Goal: Task Accomplishment & Management: Manage account settings

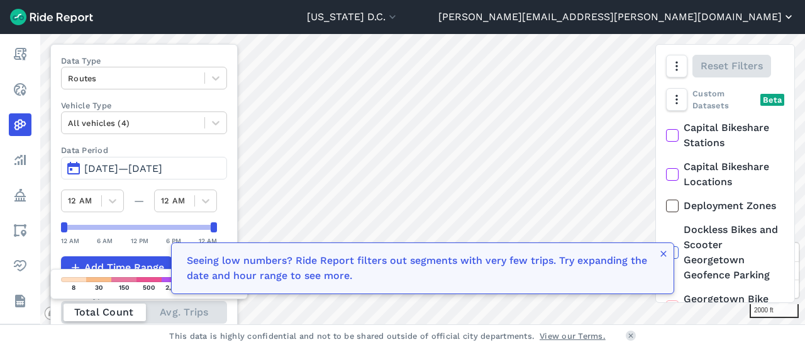
click at [789, 19] on icon "button" at bounding box center [788, 17] width 13 height 13
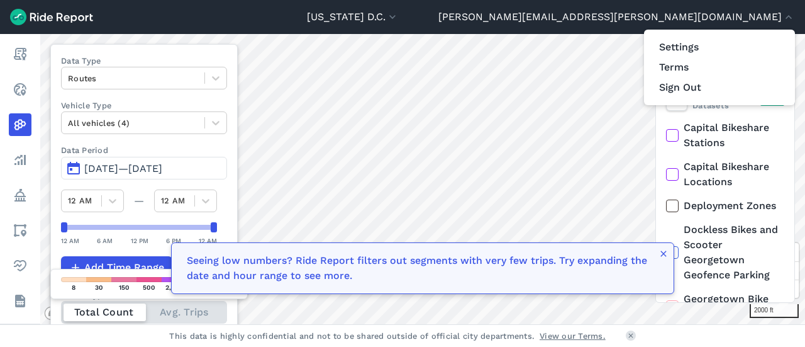
click at [22, 282] on div at bounding box center [402, 173] width 805 height 347
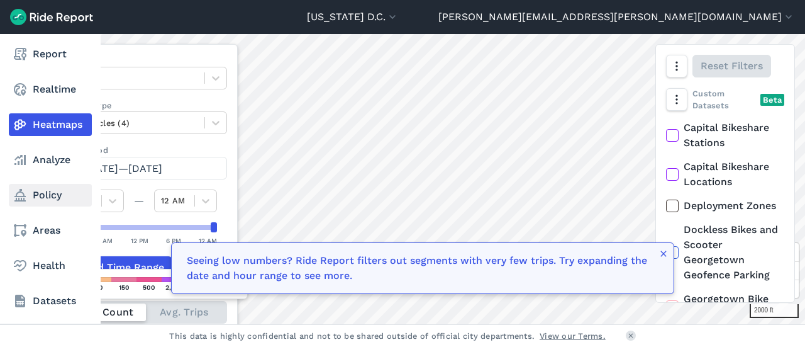
click at [41, 196] on link "Policy" at bounding box center [50, 195] width 83 height 23
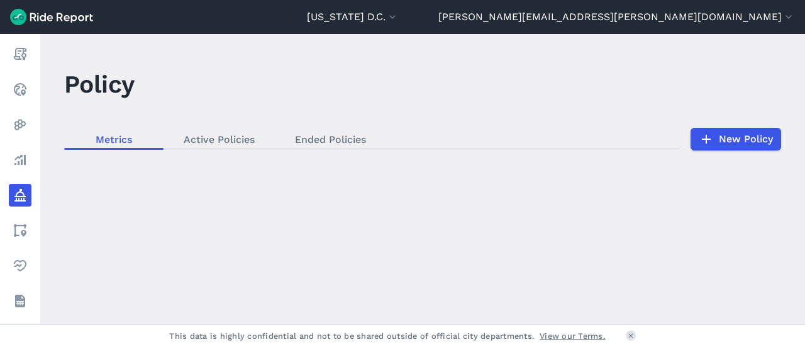
click at [223, 139] on div "loading" at bounding box center [422, 179] width 765 height 290
click at [341, 136] on div "loading" at bounding box center [422, 179] width 765 height 290
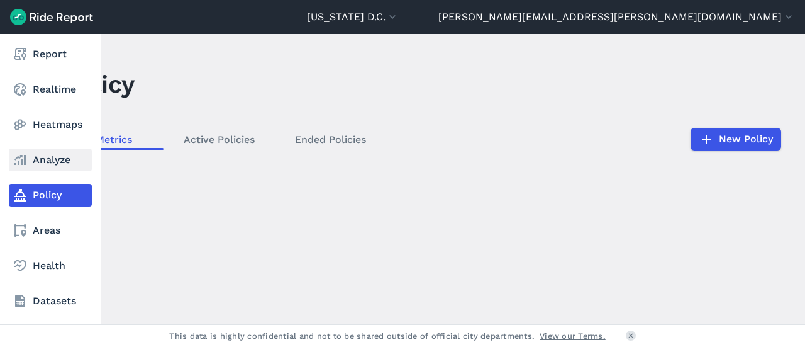
click at [34, 169] on link "Analyze" at bounding box center [50, 159] width 83 height 23
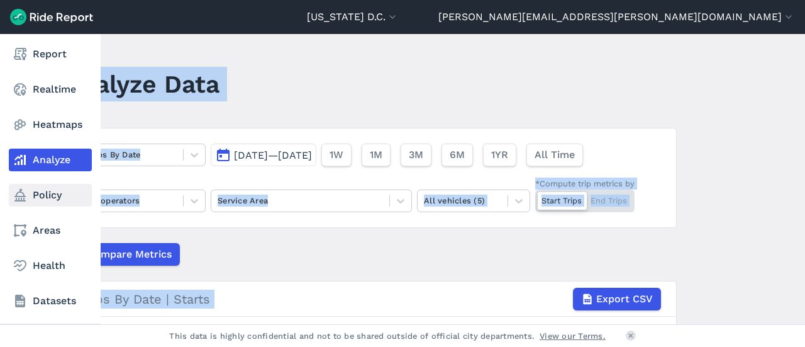
click at [21, 199] on use at bounding box center [19, 195] width 11 height 13
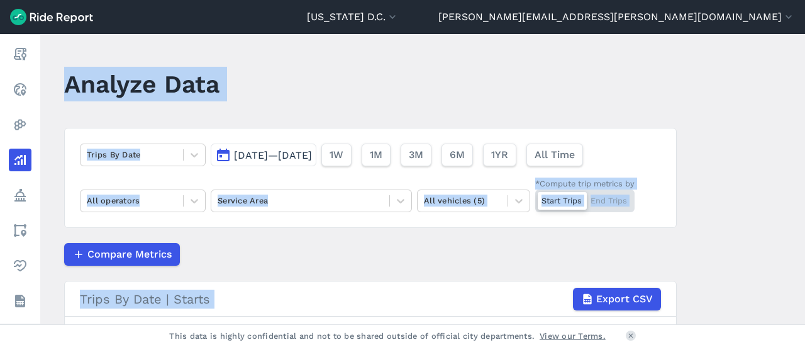
click at [323, 70] on header "Analyze Data" at bounding box center [378, 88] width 628 height 48
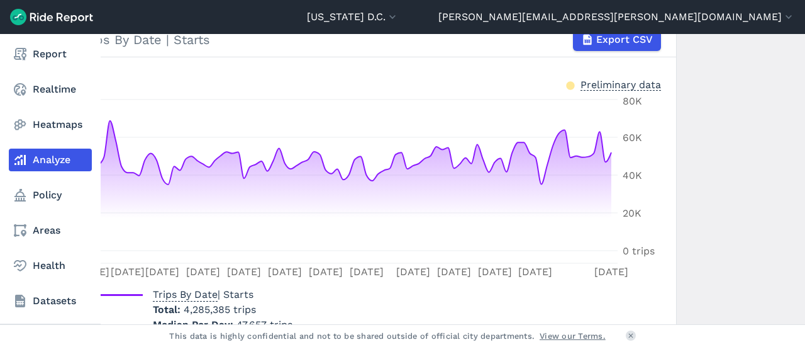
scroll to position [201, 0]
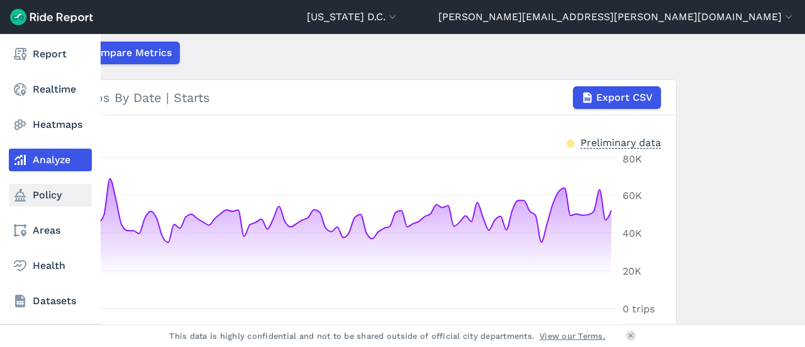
click at [44, 192] on link "Policy" at bounding box center [50, 195] width 83 height 23
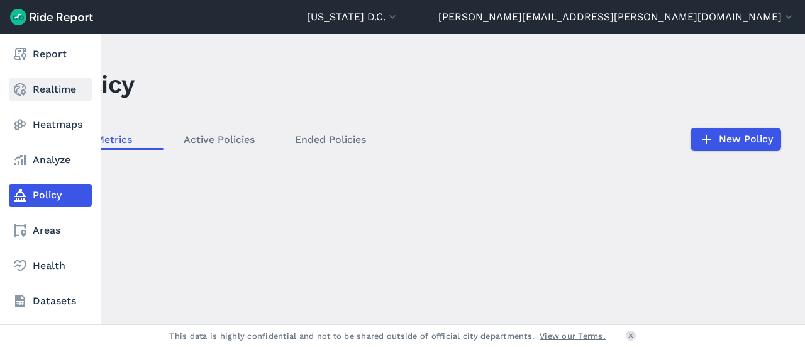
click at [55, 89] on link "Realtime" at bounding box center [50, 89] width 83 height 23
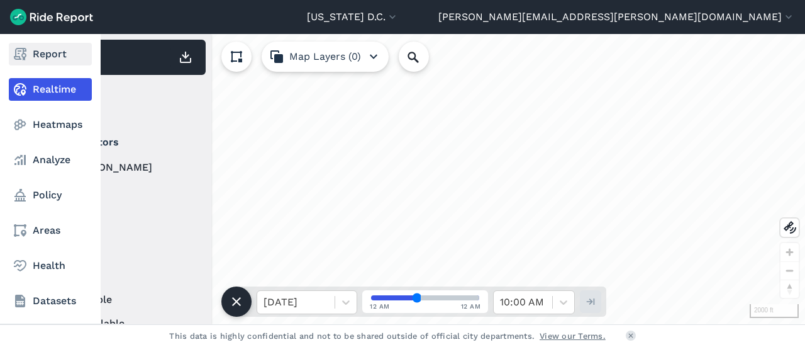
click at [52, 62] on link "Report" at bounding box center [50, 54] width 83 height 23
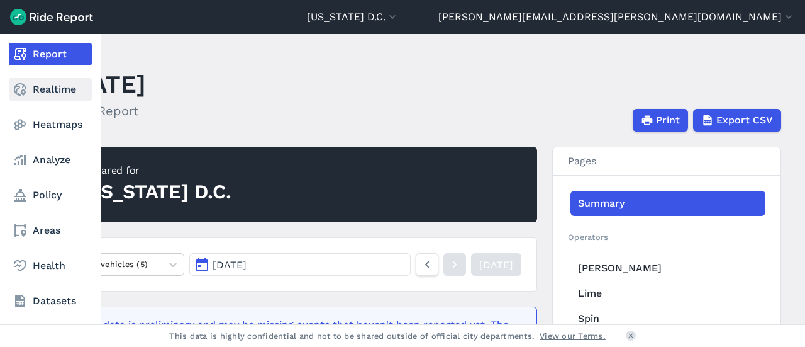
click at [58, 86] on link "Realtime" at bounding box center [50, 89] width 83 height 23
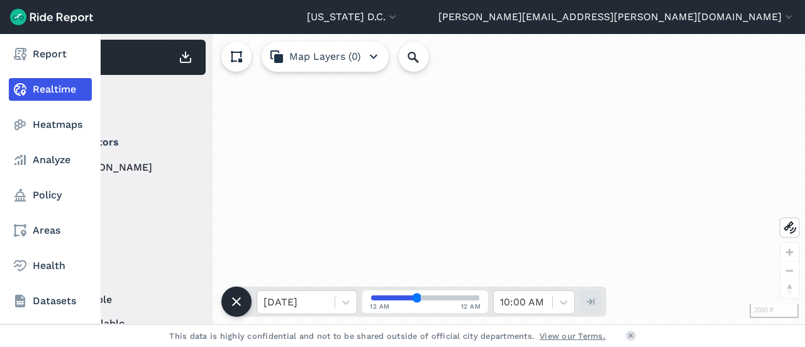
click at [48, 249] on nav "Report Realtime Heatmaps Analyze Policy Areas Health Datasets" at bounding box center [50, 177] width 101 height 287
click at [47, 233] on link "Areas" at bounding box center [50, 230] width 83 height 23
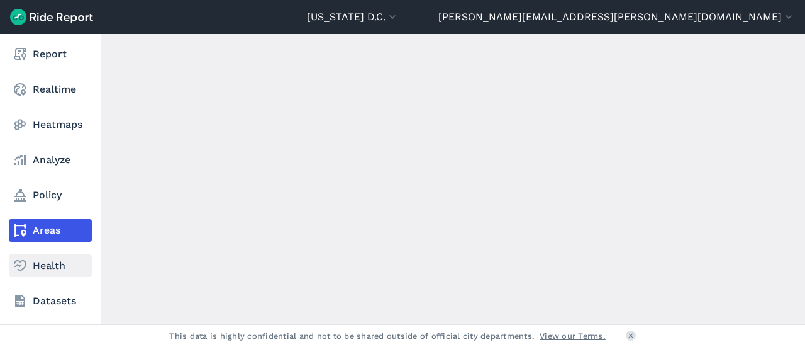
click at [53, 276] on link "Health" at bounding box center [50, 265] width 83 height 23
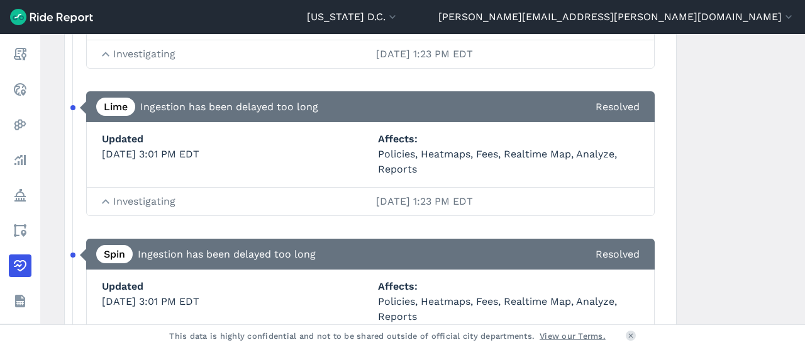
scroll to position [6101, 0]
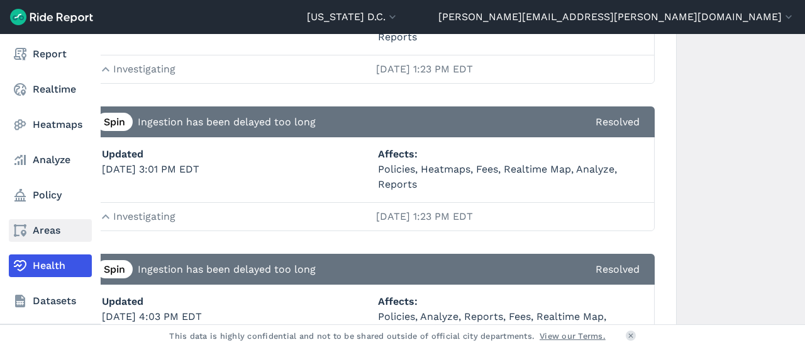
click at [20, 233] on icon at bounding box center [20, 230] width 15 height 15
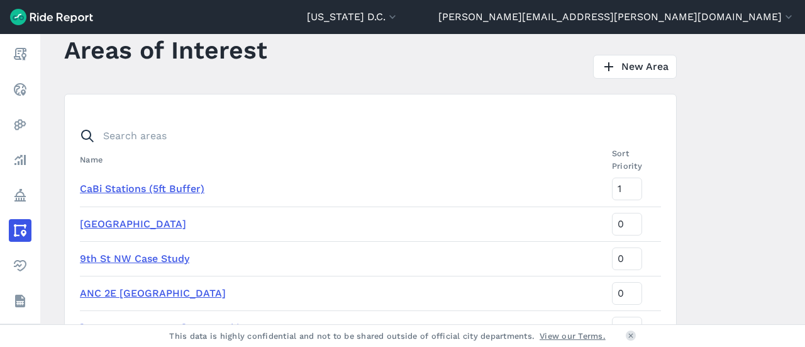
scroll to position [10, 0]
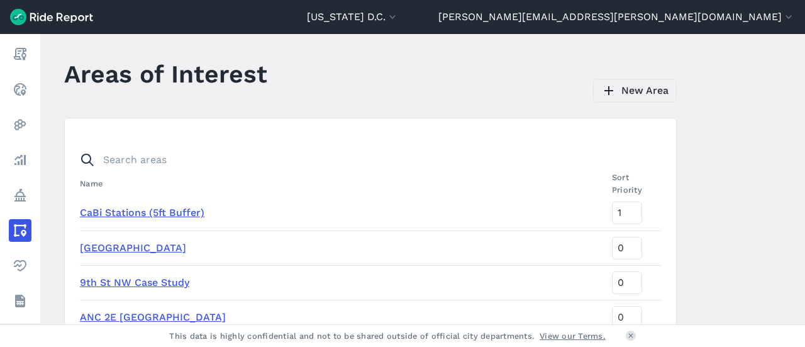
click at [619, 99] on link "New Area" at bounding box center [635, 91] width 84 height 24
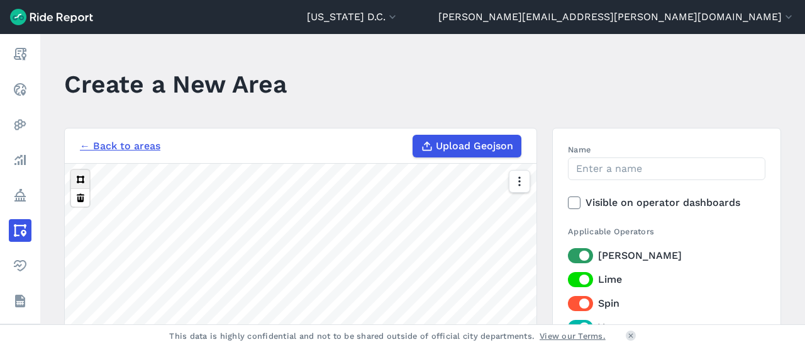
click at [80, 182] on button at bounding box center [80, 179] width 18 height 18
click at [614, 170] on input "Name" at bounding box center [667, 168] width 198 height 23
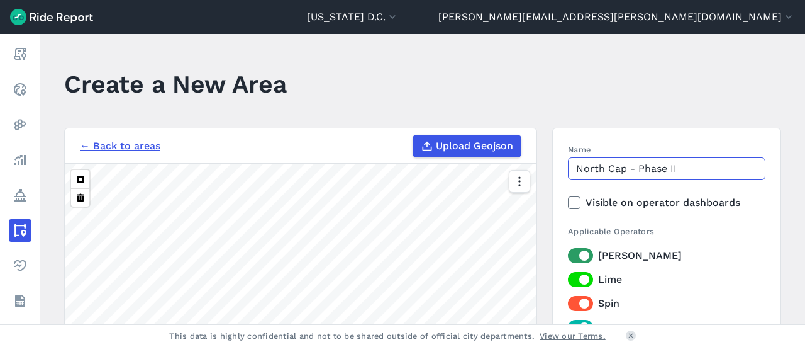
type input "North Cap - Phase II"
click at [489, 110] on header "Create a New Area" at bounding box center [430, 88] width 732 height 48
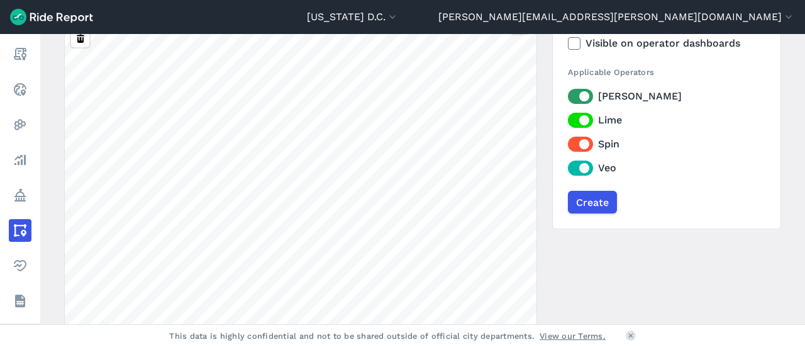
scroll to position [189, 0]
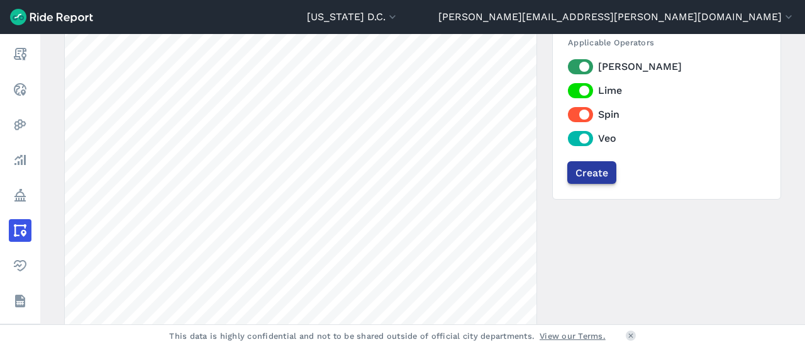
click at [579, 175] on input "Create" at bounding box center [591, 172] width 49 height 23
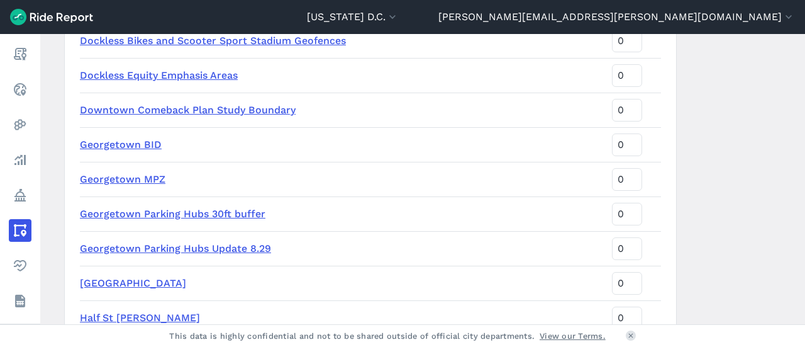
scroll to position [944, 0]
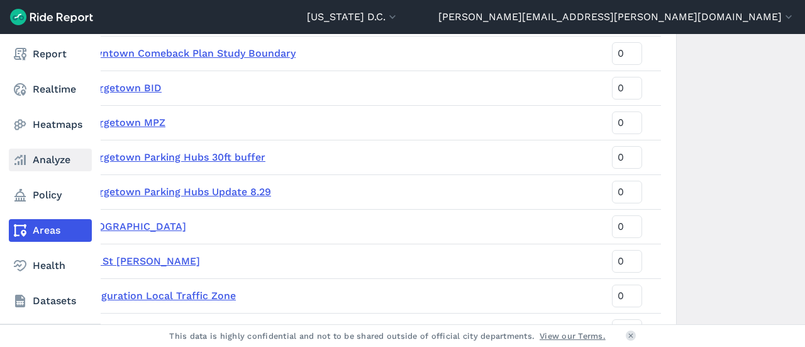
click at [53, 163] on link "Analyze" at bounding box center [50, 159] width 83 height 23
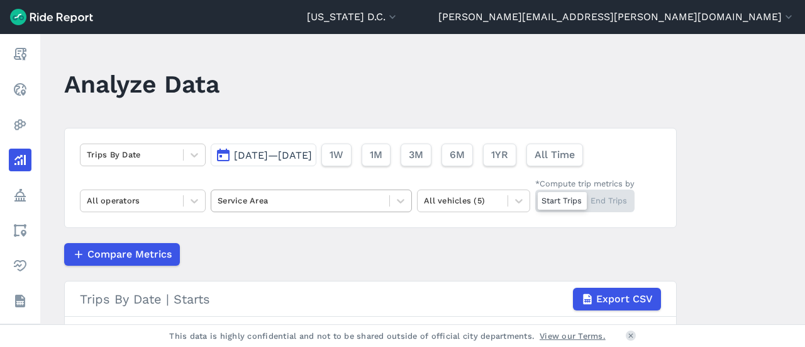
click at [309, 206] on div at bounding box center [300, 200] width 165 height 14
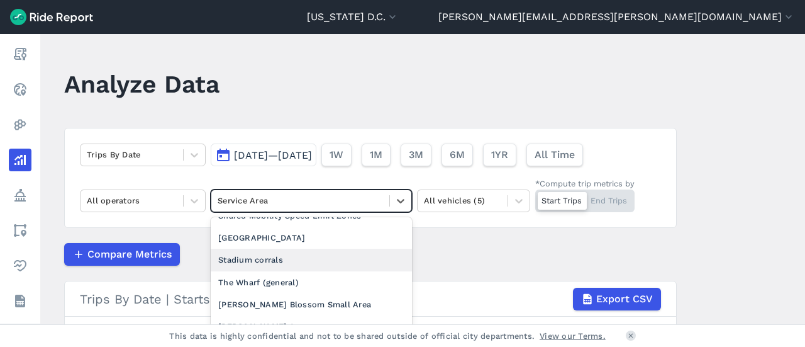
scroll to position [1125, 0]
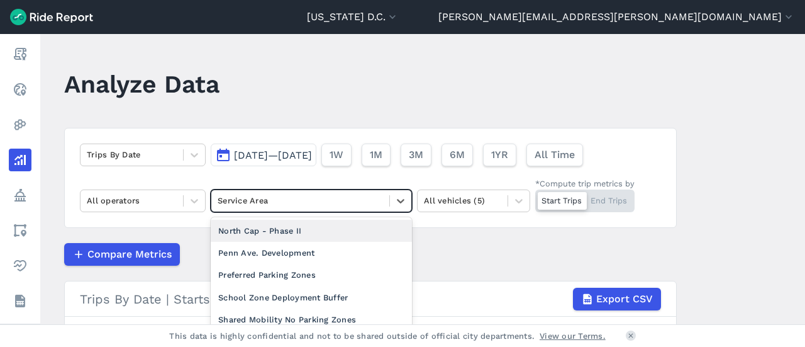
click at [262, 242] on div "North Cap - Phase II" at bounding box center [311, 231] width 201 height 22
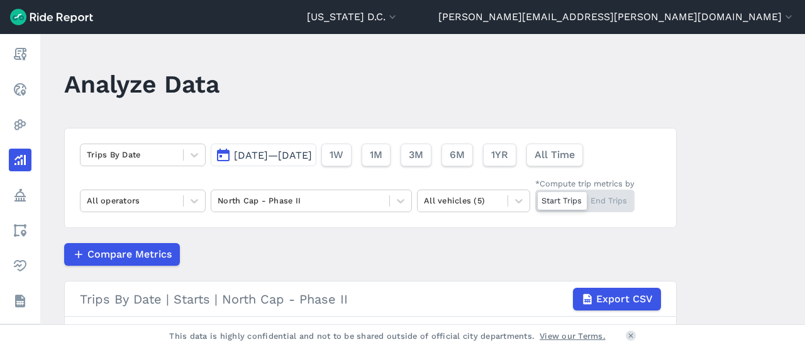
click at [294, 158] on span "[DATE]—[DATE]" at bounding box center [273, 155] width 78 height 12
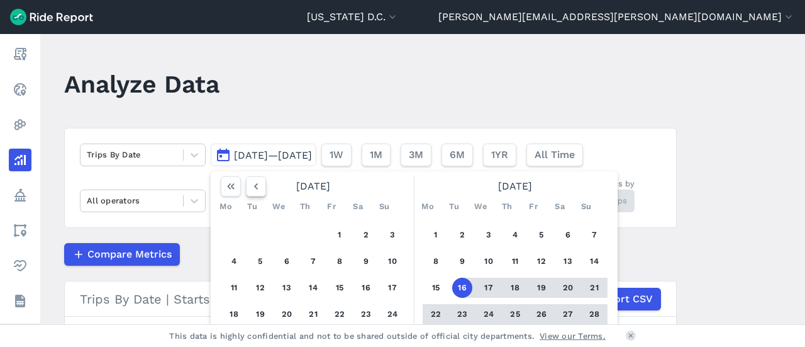
click at [252, 189] on icon "button" at bounding box center [256, 186] width 13 height 13
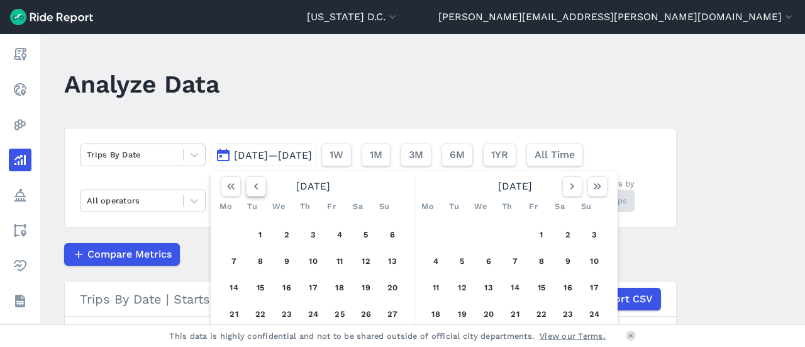
click at [252, 189] on icon "button" at bounding box center [256, 186] width 13 height 13
click at [365, 230] on button "1" at bounding box center [366, 235] width 20 height 20
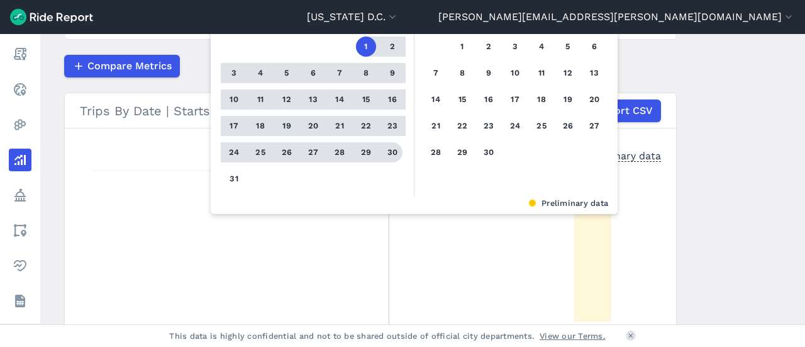
scroll to position [189, 0]
click at [391, 153] on button "30" at bounding box center [392, 152] width 20 height 20
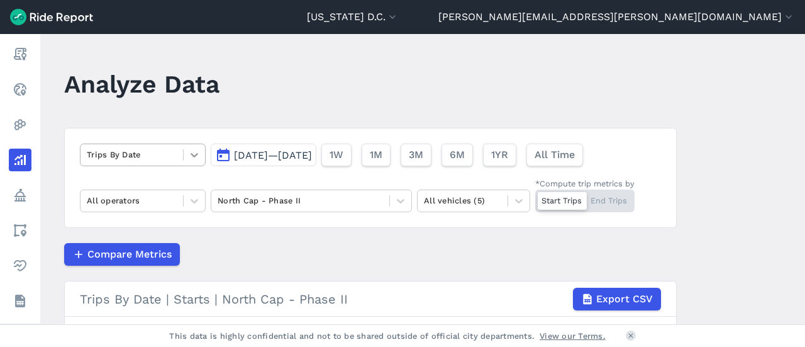
click at [191, 161] on div at bounding box center [194, 154] width 21 height 21
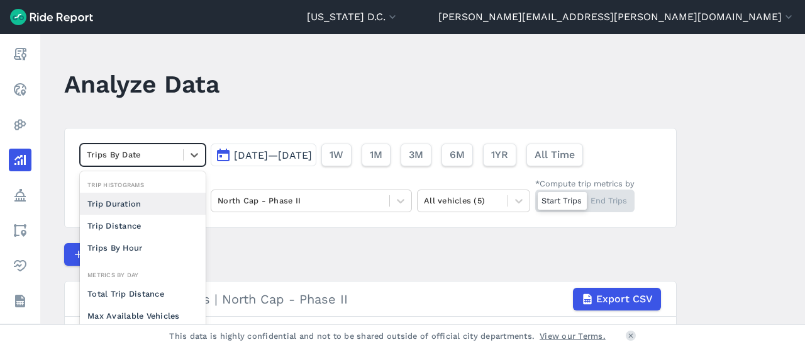
click at [253, 106] on header "Analyze Data" at bounding box center [378, 88] width 628 height 48
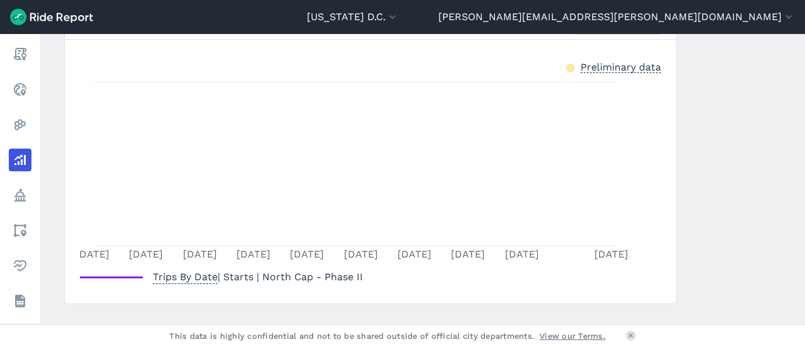
scroll to position [300, 0]
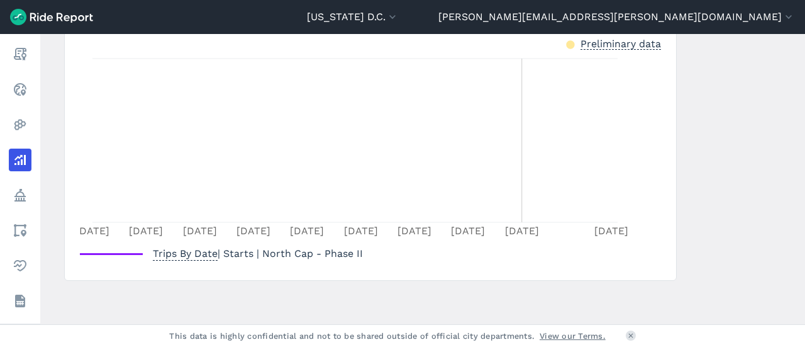
click at [512, 214] on icon "[DATE] [DATE] [DATE] Mar [DATE] Mar [DATE] Mar [DATE] Mar 30" at bounding box center [371, 146] width 582 height 189
click at [515, 213] on icon "[DATE] [DATE] [DATE] Mar [DATE] Mar [DATE] Mar [DATE] Mar 30" at bounding box center [371, 146] width 582 height 189
click at [516, 213] on icon "[DATE] [DATE] [DATE] Mar [DATE] Mar [DATE] Mar [DATE] Mar 30" at bounding box center [371, 146] width 582 height 189
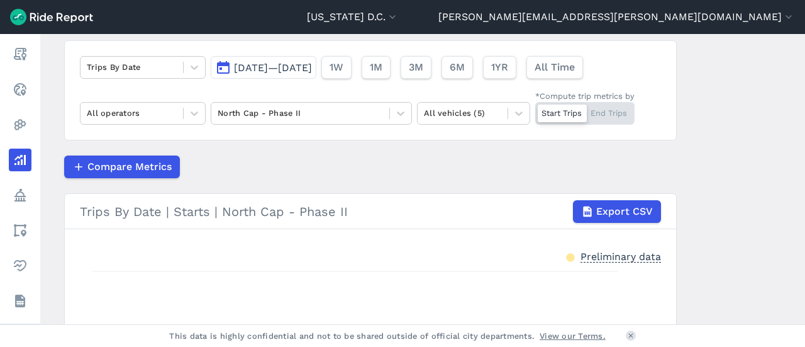
scroll to position [0, 0]
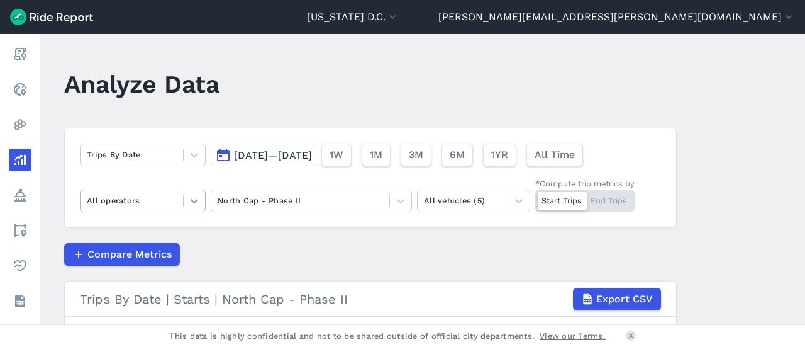
click at [191, 199] on icon at bounding box center [194, 200] width 13 height 13
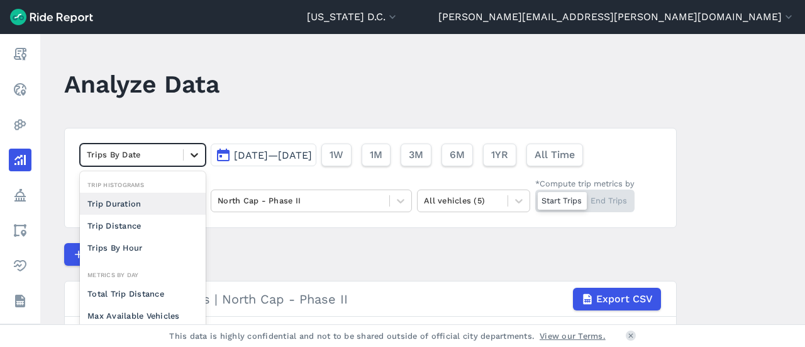
click at [194, 159] on icon at bounding box center [194, 154] width 13 height 13
click at [182, 106] on div "Analyze Data" at bounding box center [149, 88] width 170 height 48
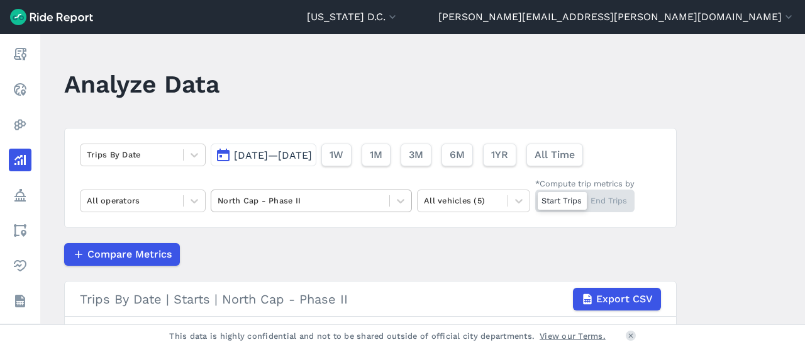
click at [323, 199] on div at bounding box center [300, 200] width 165 height 14
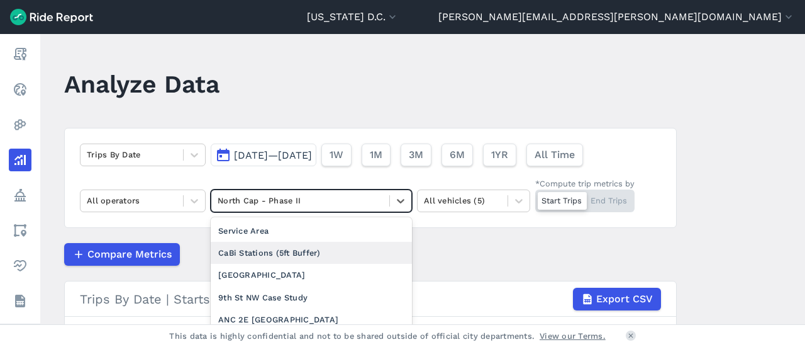
click at [333, 255] on div "CaBi Stations (5ft Buffer)" at bounding box center [311, 253] width 201 height 22
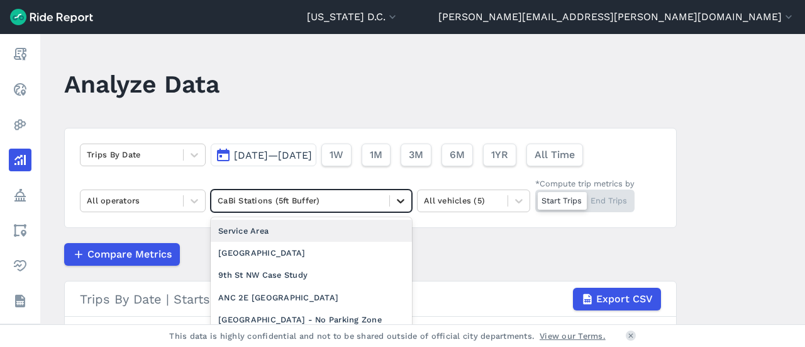
click at [398, 199] on icon at bounding box center [400, 200] width 13 height 13
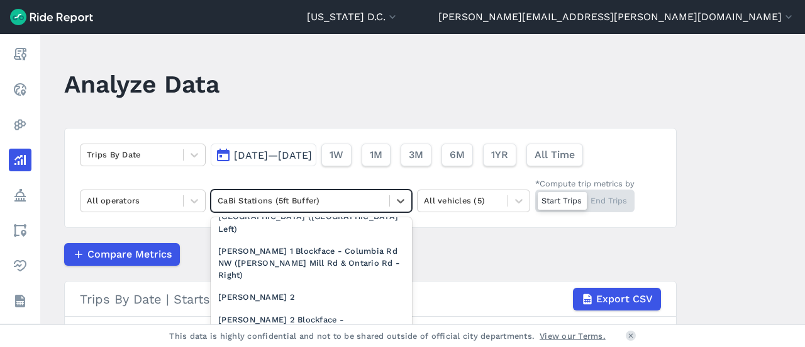
scroll to position [1258, 0]
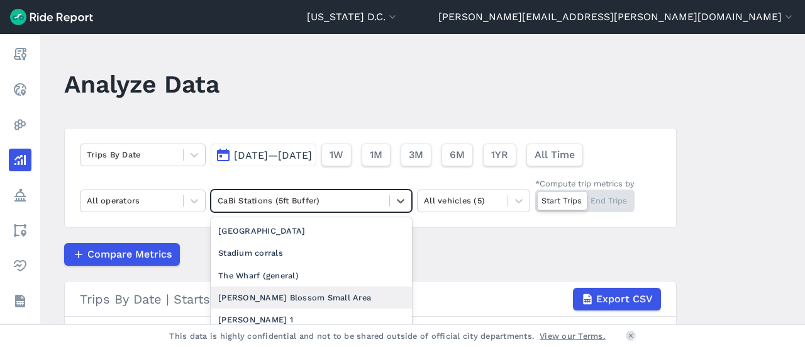
click at [312, 308] on div "[PERSON_NAME] Blossom Small Area" at bounding box center [311, 297] width 201 height 22
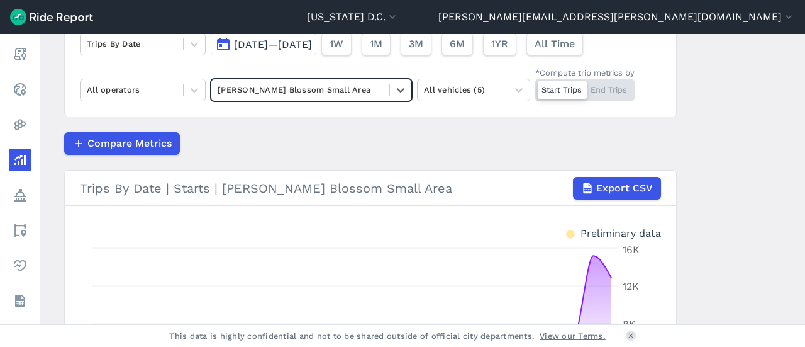
scroll to position [13, 0]
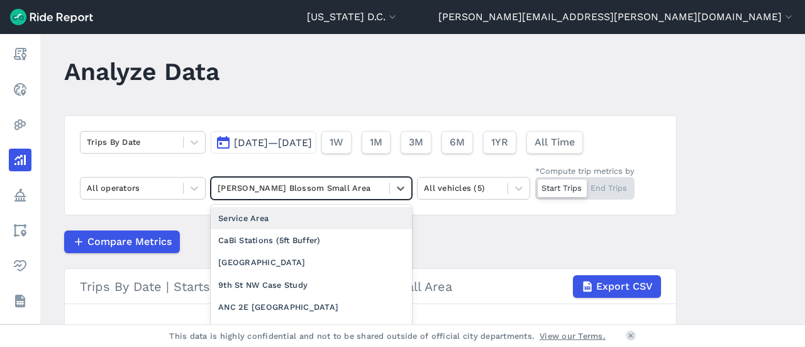
drag, startPoint x: 331, startPoint y: 179, endPoint x: 330, endPoint y: 188, distance: 9.5
click at [330, 187] on div "[PERSON_NAME] Blossom Small Area" at bounding box center [300, 187] width 178 height 19
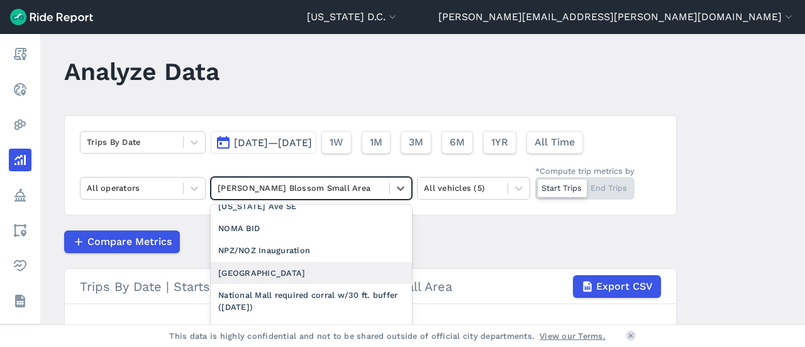
scroll to position [1069, 0]
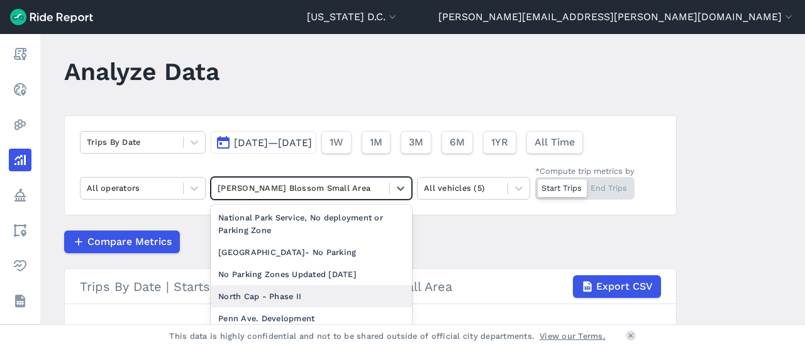
click at [281, 307] on div "North Cap - Phase II" at bounding box center [311, 296] width 201 height 22
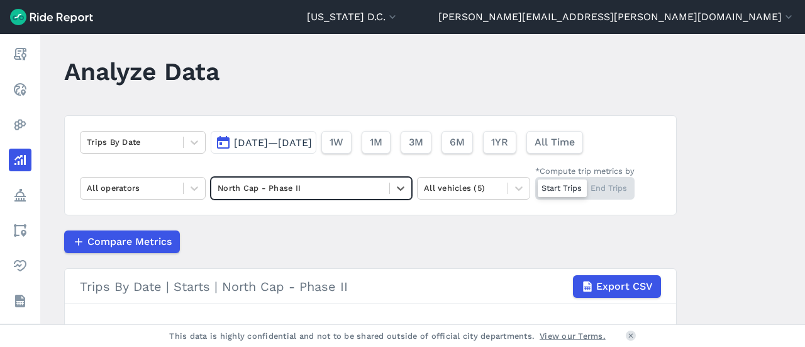
click at [479, 244] on div "Compare Metrics" at bounding box center [370, 241] width 613 height 23
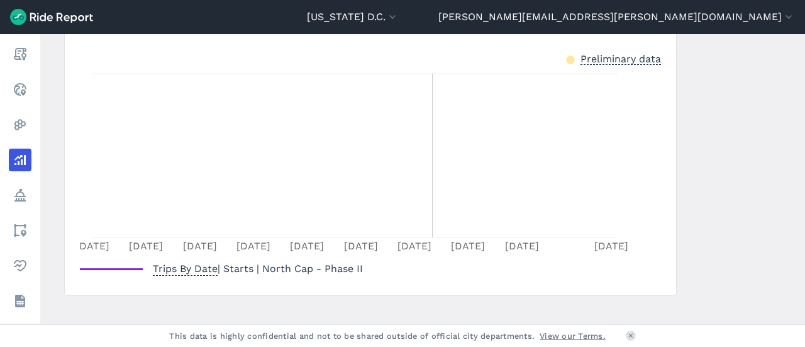
scroll to position [300, 0]
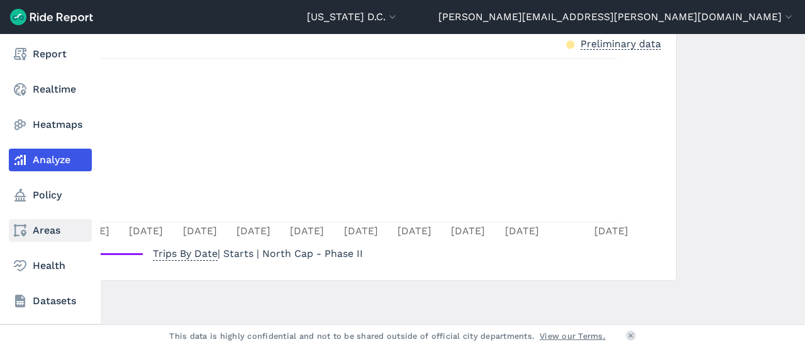
click at [25, 228] on icon at bounding box center [20, 230] width 15 height 15
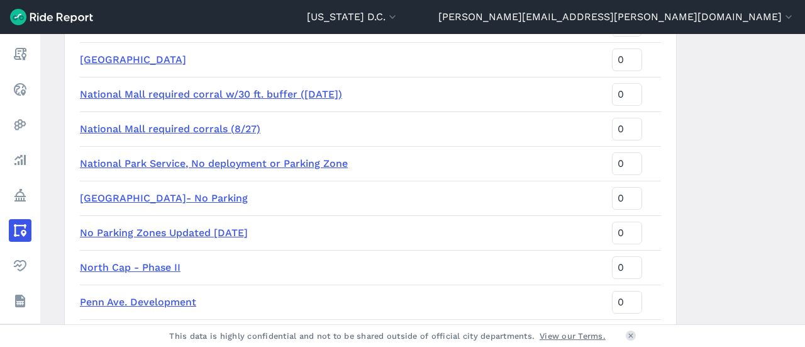
scroll to position [1635, 0]
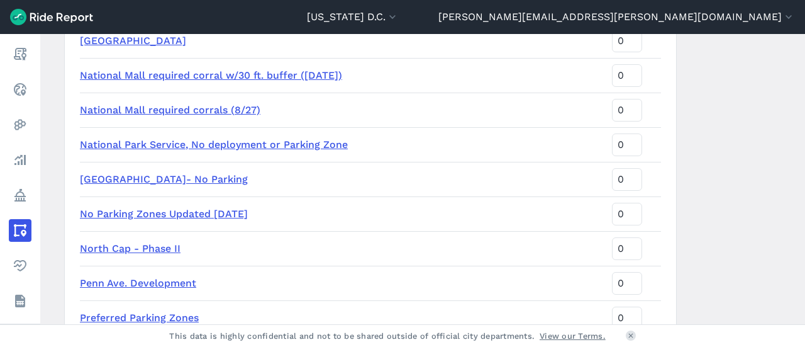
click at [145, 248] on link "North Cap - Phase II" at bounding box center [130, 248] width 101 height 12
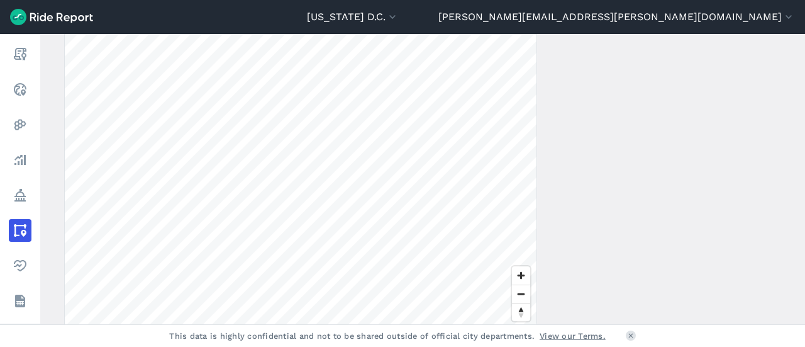
scroll to position [315, 0]
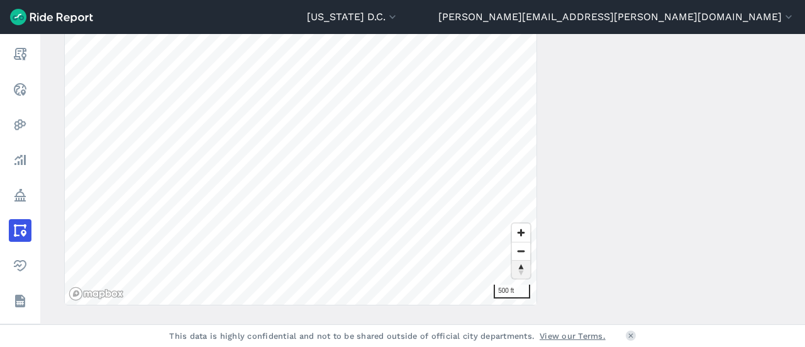
click at [515, 265] on div "500 ft" at bounding box center [301, 86] width 472 height 437
click at [386, 333] on div "[US_STATE] D.C. Capital Bikeshare [US_STATE][GEOGRAPHIC_DATA][PERSON_NAME][EMAI…" at bounding box center [402, 173] width 805 height 347
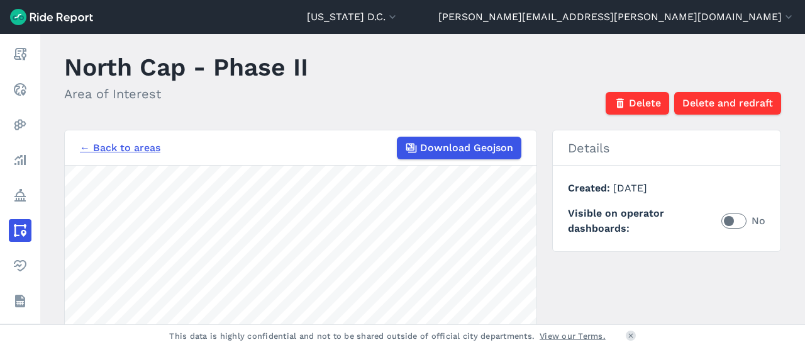
scroll to position [0, 0]
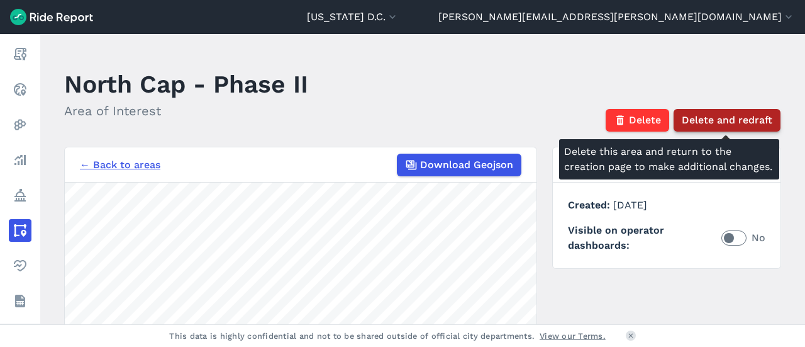
click at [742, 125] on span "Delete and redraft" at bounding box center [727, 120] width 91 height 15
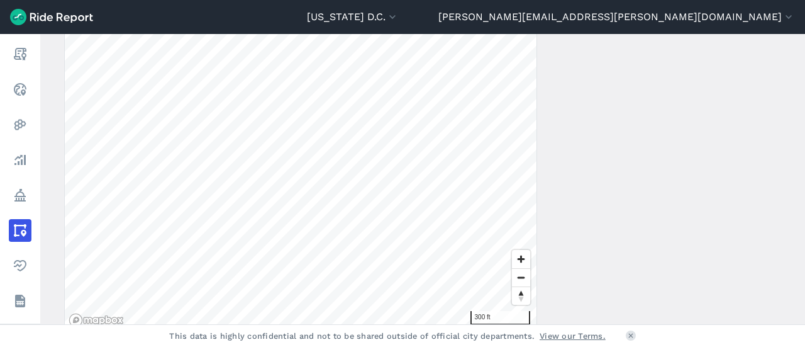
scroll to position [391, 0]
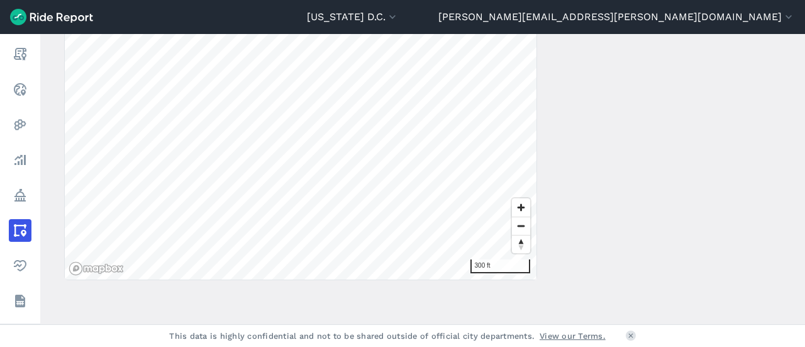
click at [668, 120] on div "← Back to areas Download Geojson 300 ft Details Created [DATE] Visible on opera…" at bounding box center [422, 43] width 717 height 473
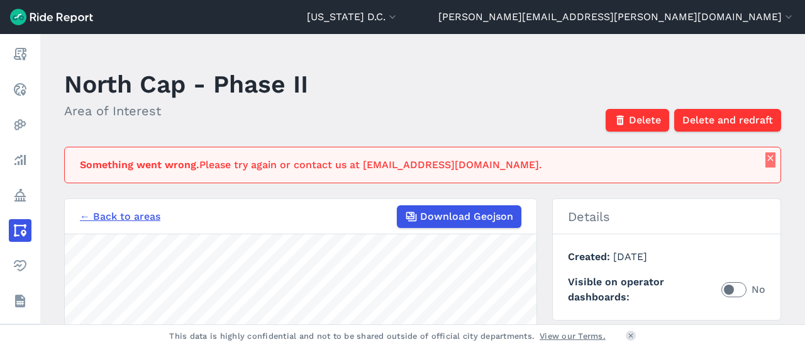
click at [771, 160] on use "button" at bounding box center [770, 158] width 6 height 6
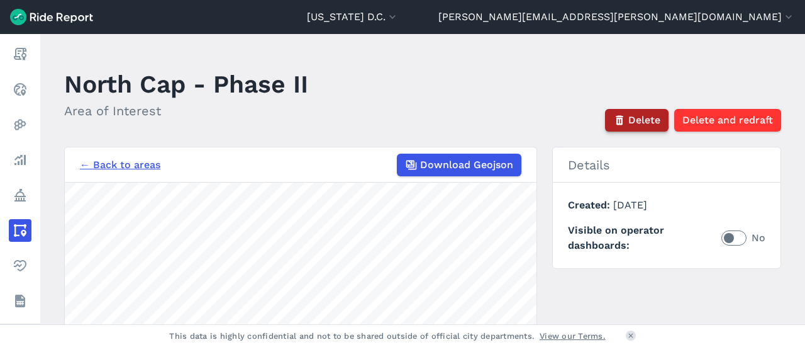
click at [624, 126] on icon "button" at bounding box center [619, 120] width 13 height 13
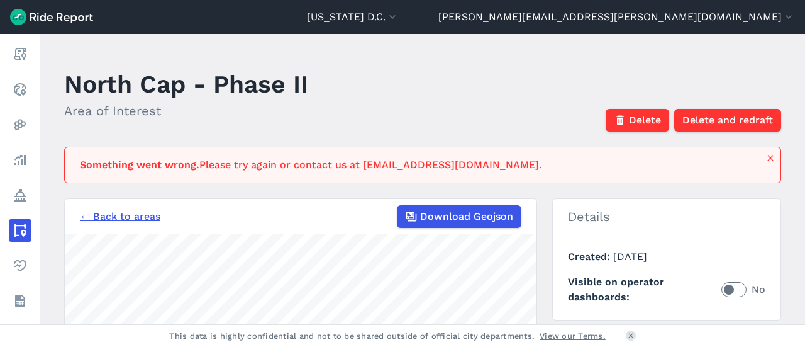
click at [126, 214] on link "← Back to areas" at bounding box center [120, 216] width 81 height 15
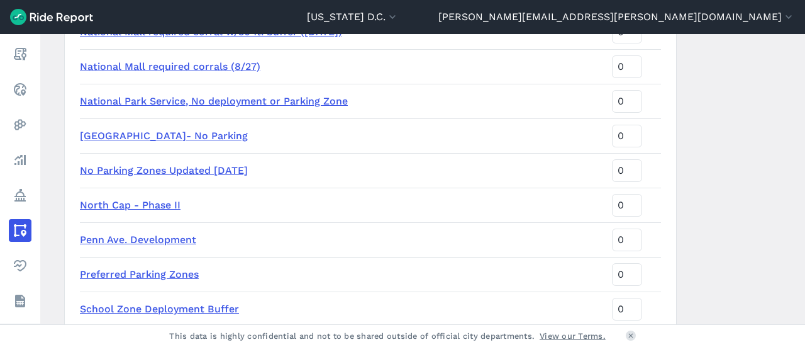
scroll to position [1698, 0]
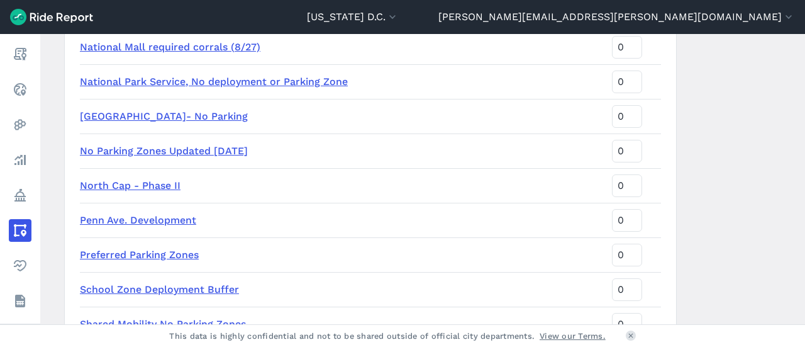
click at [157, 187] on link "North Cap - Phase II" at bounding box center [130, 185] width 101 height 12
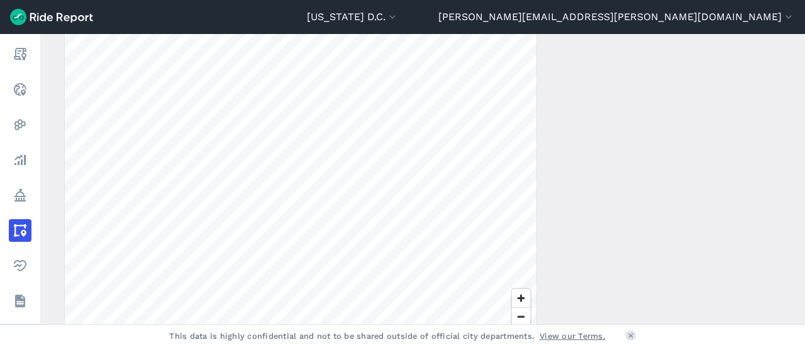
scroll to position [252, 0]
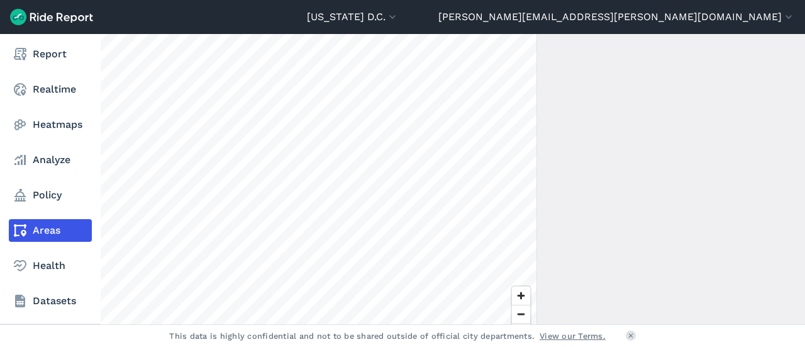
click at [34, 231] on link "Areas" at bounding box center [50, 230] width 83 height 23
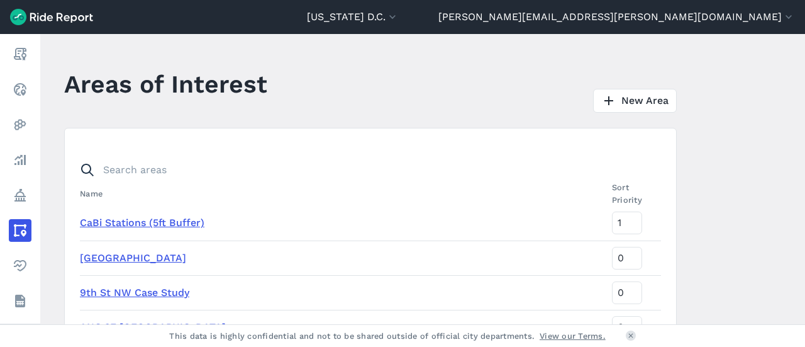
click at [140, 222] on link "CaBi Stations (5ft Buffer)" at bounding box center [142, 222] width 125 height 12
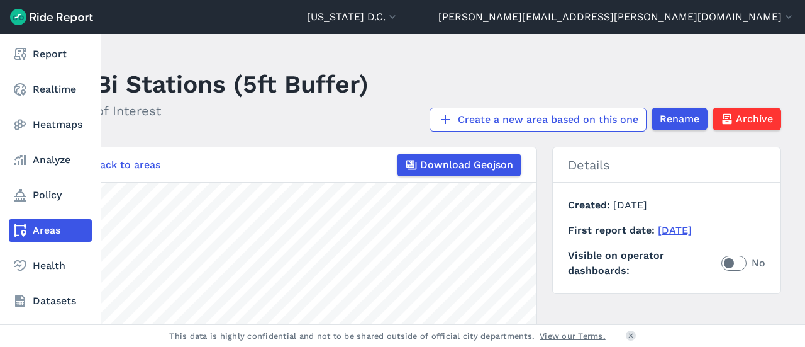
click at [14, 233] on icon at bounding box center [20, 230] width 15 height 15
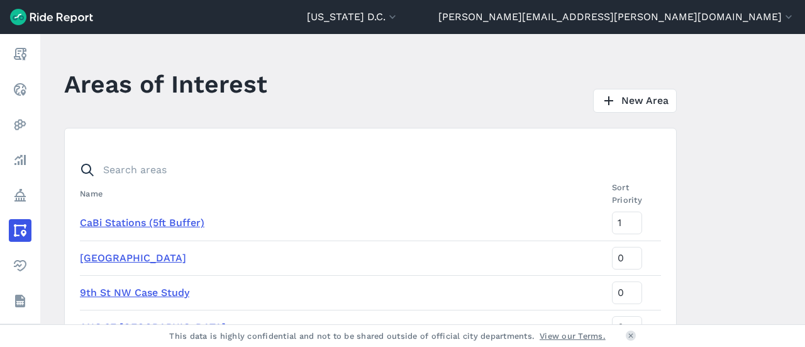
click at [94, 255] on link "[GEOGRAPHIC_DATA]" at bounding box center [133, 258] width 106 height 12
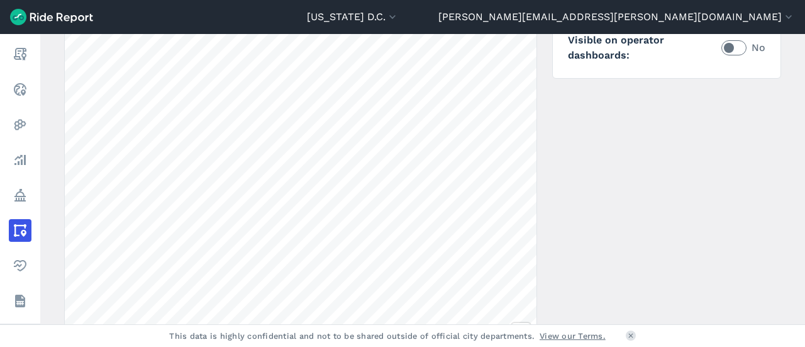
scroll to position [252, 0]
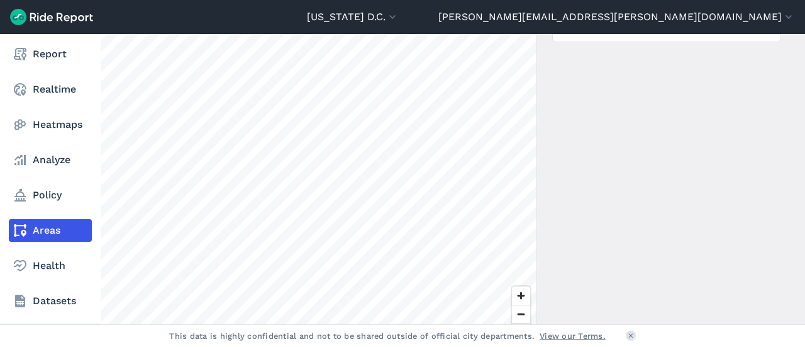
click at [43, 230] on link "Areas" at bounding box center [50, 230] width 83 height 23
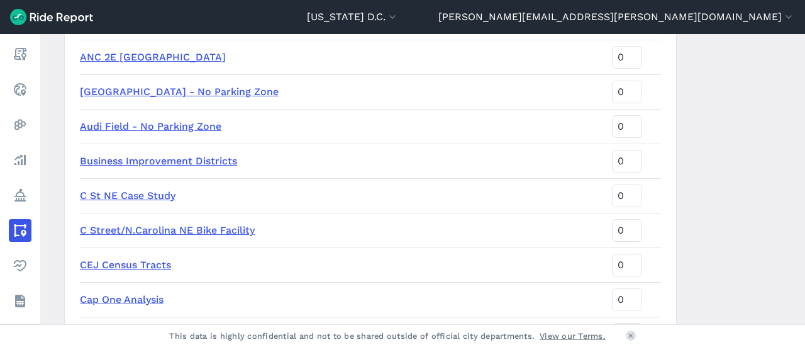
scroll to position [252, 0]
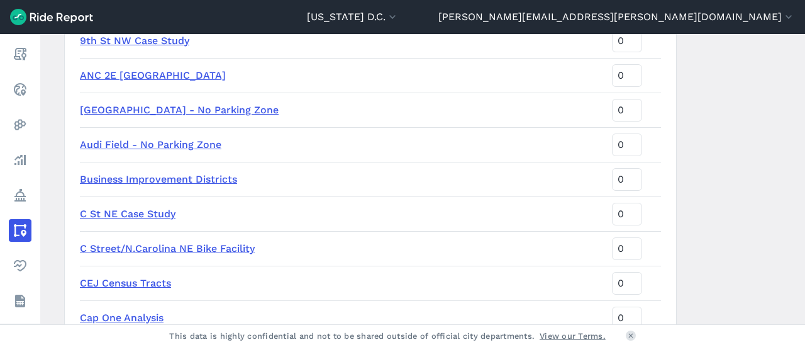
click at [174, 110] on link "[GEOGRAPHIC_DATA] - No Parking Zone" at bounding box center [179, 110] width 199 height 12
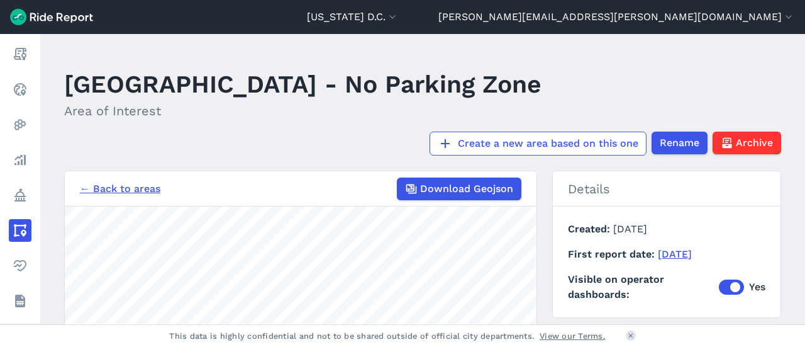
scroll to position [189, 0]
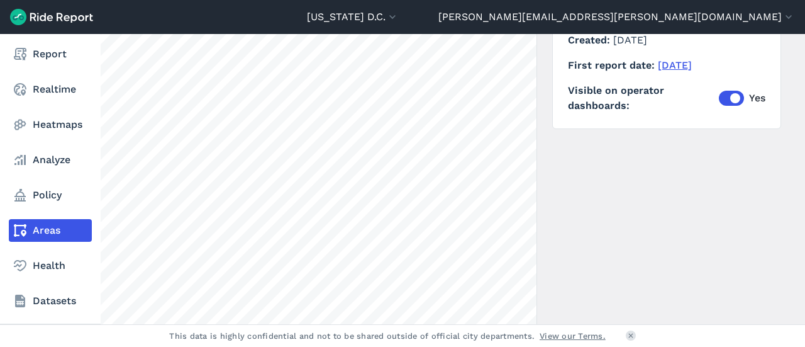
click at [61, 237] on link "Areas" at bounding box center [50, 230] width 83 height 23
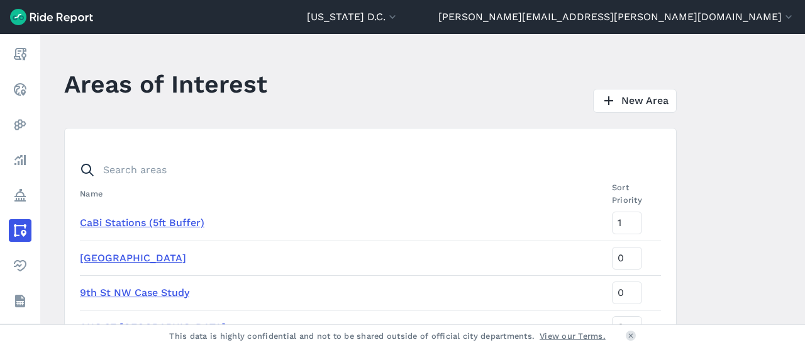
scroll to position [252, 0]
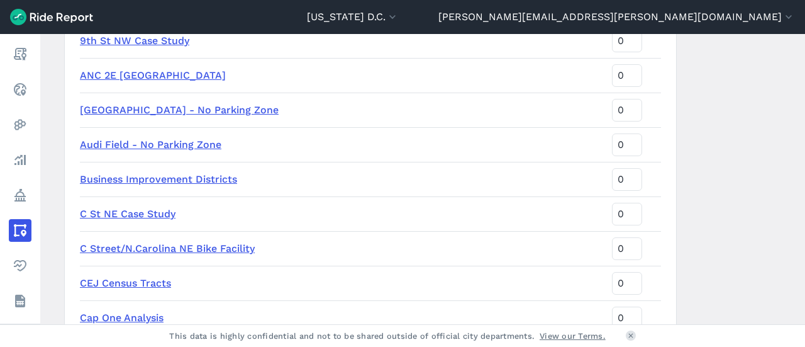
click at [114, 217] on link "C St NE Case Study" at bounding box center [128, 214] width 96 height 12
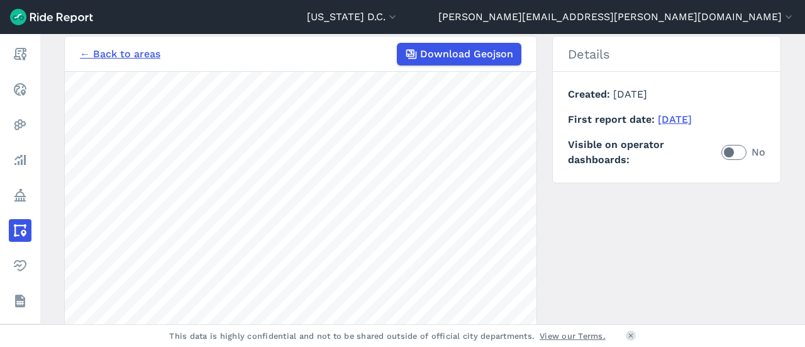
scroll to position [189, 0]
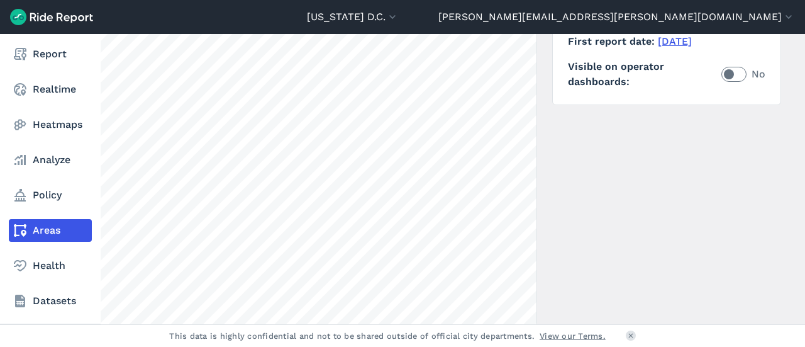
click at [19, 230] on icon at bounding box center [20, 230] width 15 height 15
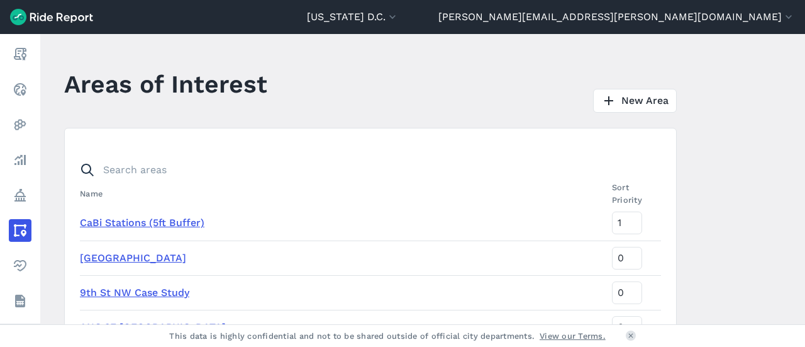
scroll to position [252, 0]
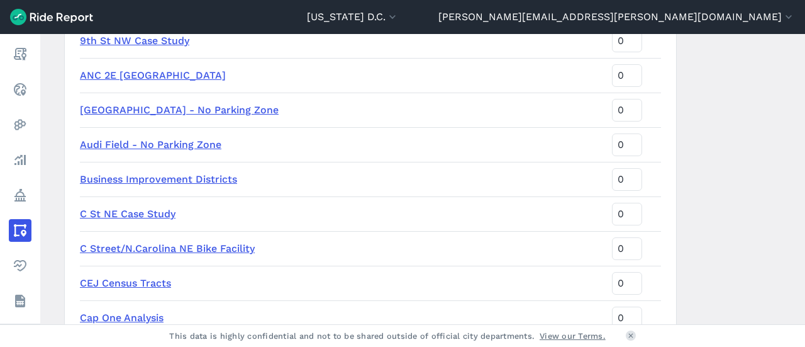
click at [146, 279] on link "CEJ Census Tracts" at bounding box center [125, 283] width 91 height 12
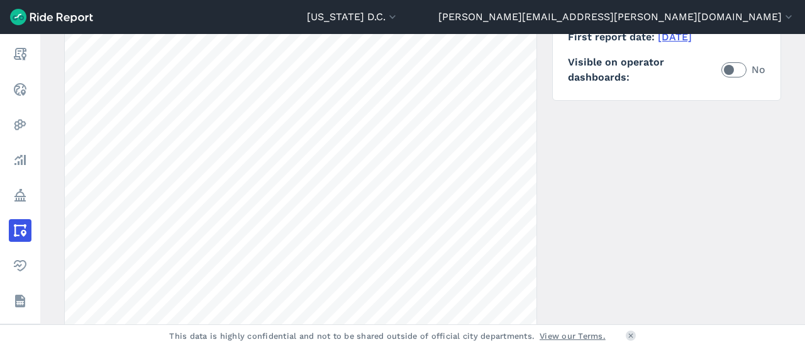
scroll to position [252, 0]
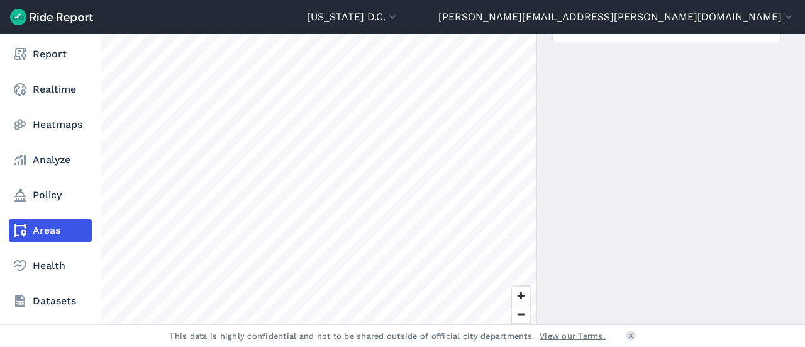
click at [58, 228] on link "Areas" at bounding box center [50, 230] width 83 height 23
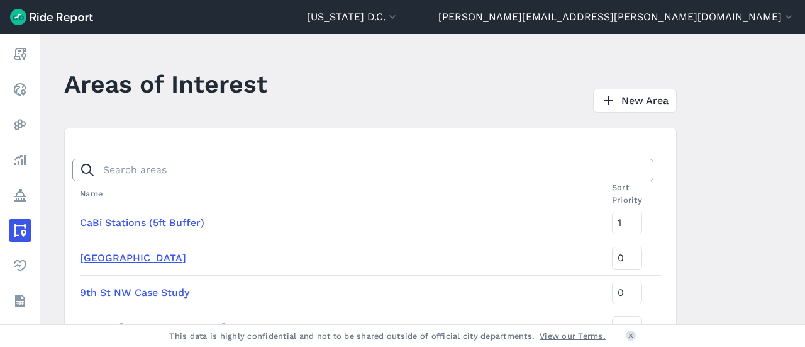
scroll to position [315, 0]
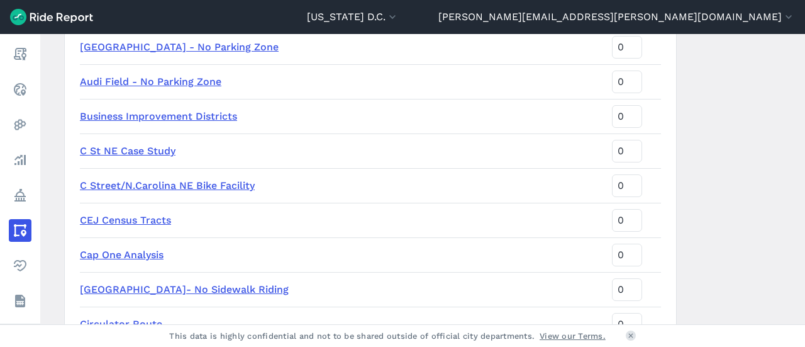
click at [120, 253] on link "Cap One Analysis" at bounding box center [122, 254] width 84 height 12
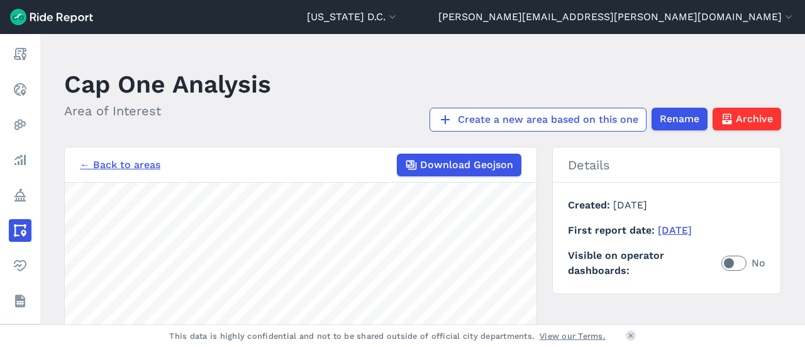
scroll to position [252, 0]
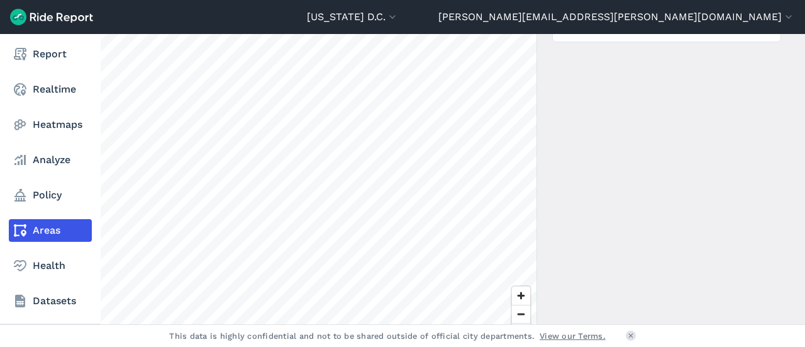
click at [47, 225] on link "Areas" at bounding box center [50, 230] width 83 height 23
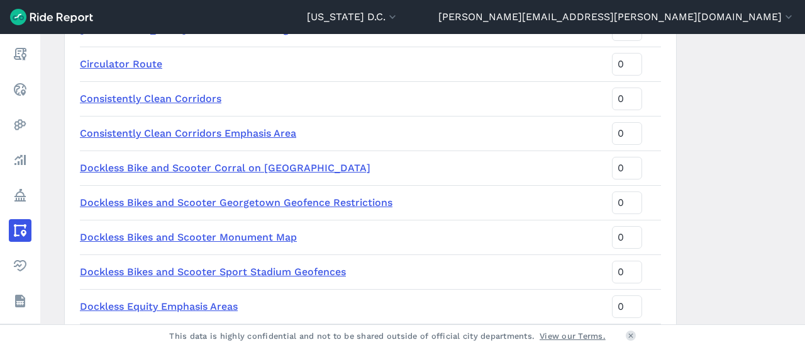
scroll to position [629, 0]
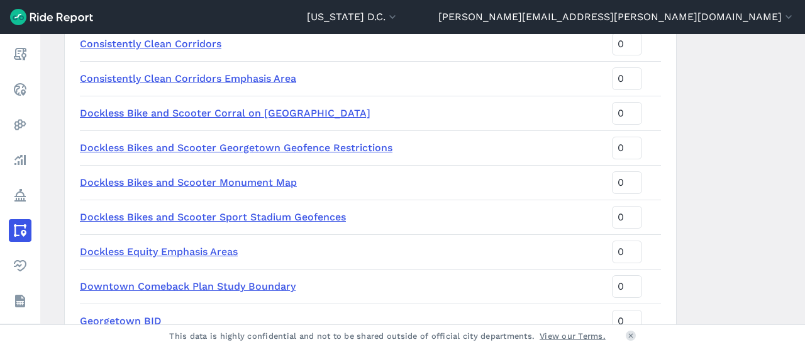
click at [170, 41] on link "Consistently Clean Corridors" at bounding box center [151, 44] width 142 height 12
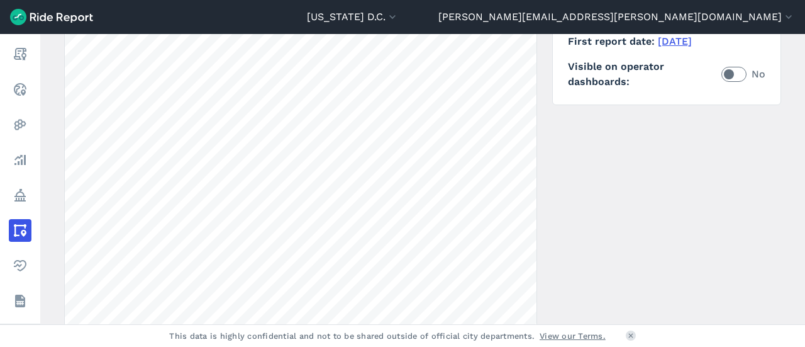
scroll to position [63, 0]
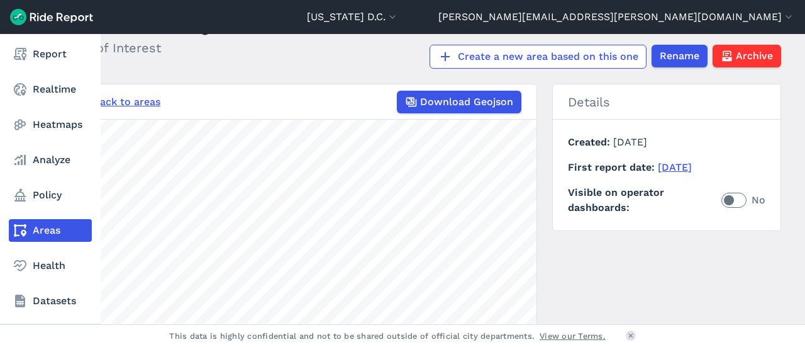
click at [43, 234] on link "Areas" at bounding box center [50, 230] width 83 height 23
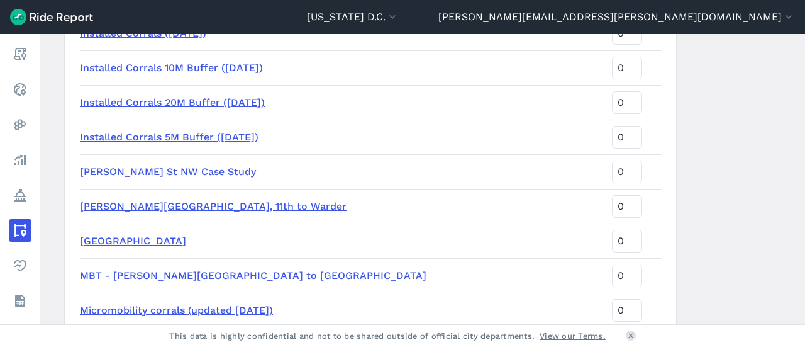
scroll to position [1447, 0]
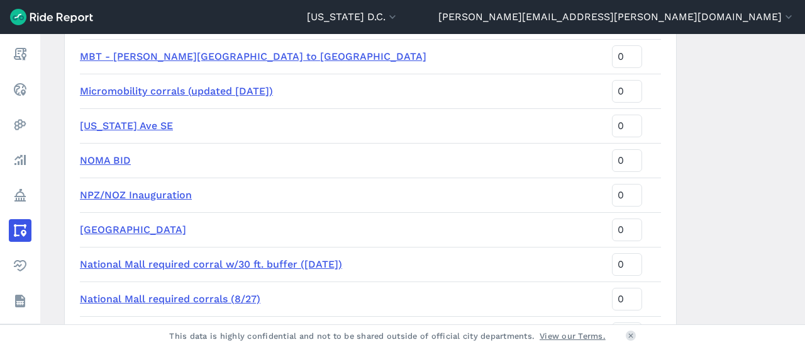
click at [745, 233] on main "Areas of Interest New Area Name Sort Priority CaBi Stations (5ft Buffer) [STREE…" at bounding box center [422, 179] width 765 height 290
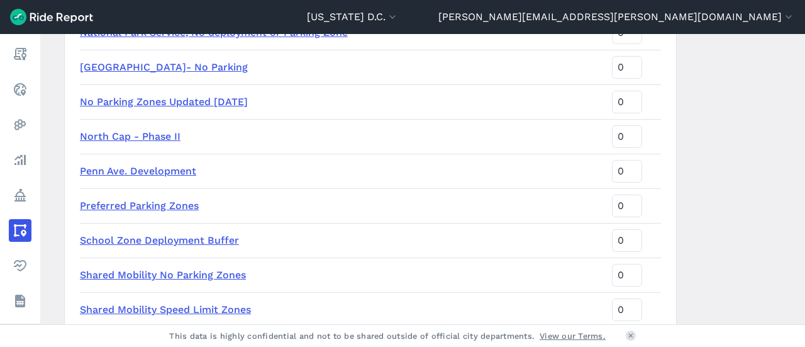
scroll to position [1761, 0]
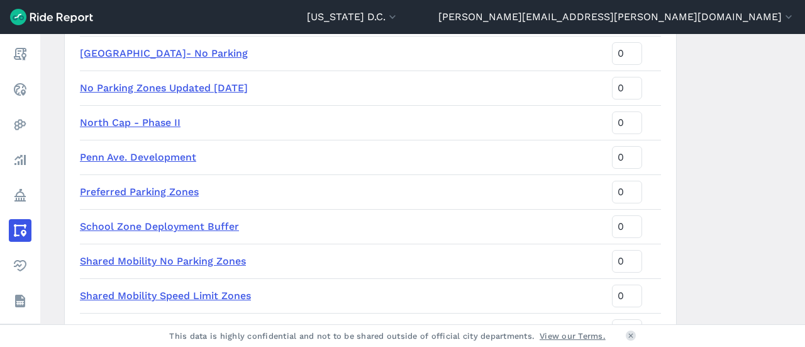
click at [142, 122] on link "North Cap - Phase II" at bounding box center [130, 122] width 101 height 12
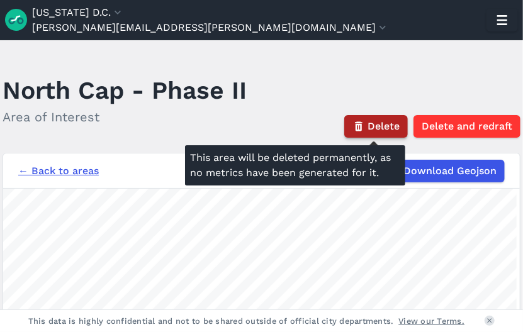
click at [390, 125] on span "Delete" at bounding box center [383, 126] width 32 height 15
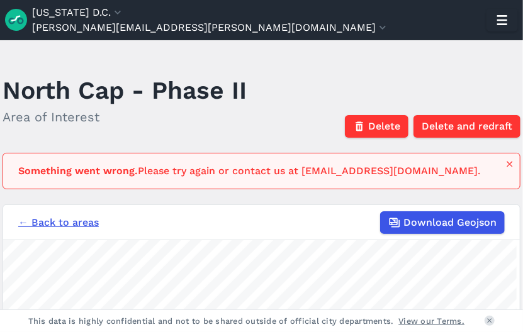
drag, startPoint x: 312, startPoint y: 52, endPoint x: 315, endPoint y: 86, distance: 34.1
click at [312, 52] on main "North Cap - Phase II Area of Interest Delete Delete and redraft Something went …" at bounding box center [261, 174] width 523 height 269
click at [307, 82] on header "North Cap - Phase II Area of Interest Delete Delete and redraft" at bounding box center [269, 103] width 533 height 67
click at [253, 62] on main "North Cap - Phase II Area of Interest Delete Delete and redraft Something went …" at bounding box center [261, 174] width 523 height 269
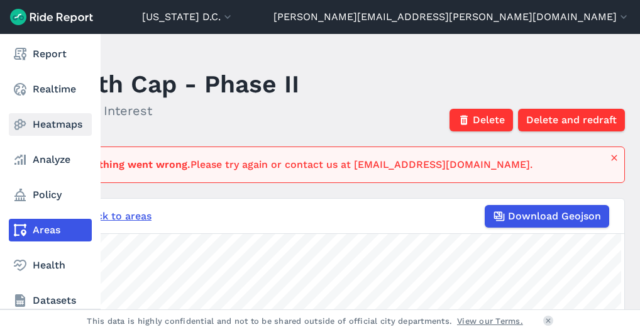
click at [58, 135] on link "Heatmaps" at bounding box center [50, 124] width 83 height 23
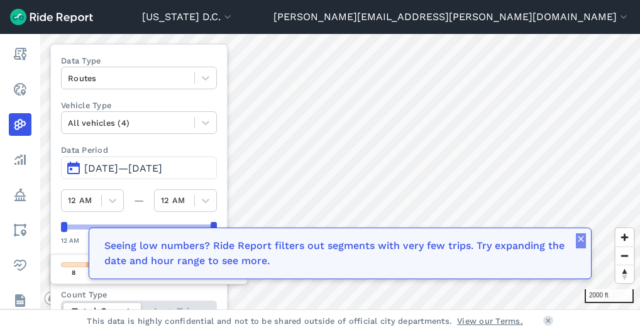
click at [581, 242] on icon "button" at bounding box center [581, 239] width 10 height 10
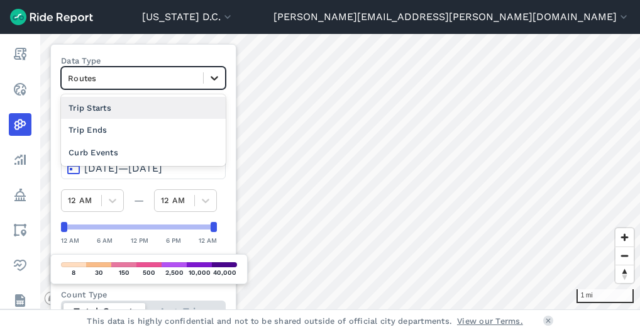
click at [211, 85] on div at bounding box center [214, 77] width 21 height 21
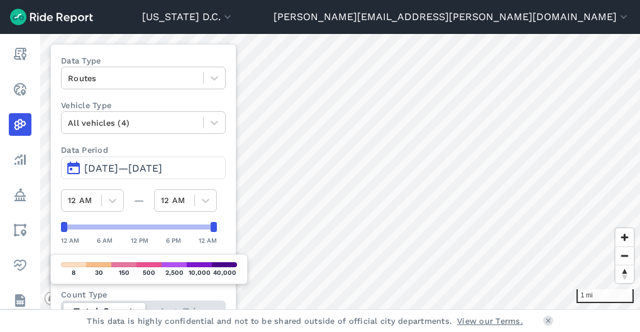
click at [216, 53] on div "Data Type Routes Vehicle Type All vehicles (4) Data Period Jun 30, 2025—[DATE] …" at bounding box center [143, 206] width 186 height 325
click at [177, 158] on button "[DATE]—[DATE]" at bounding box center [143, 168] width 165 height 23
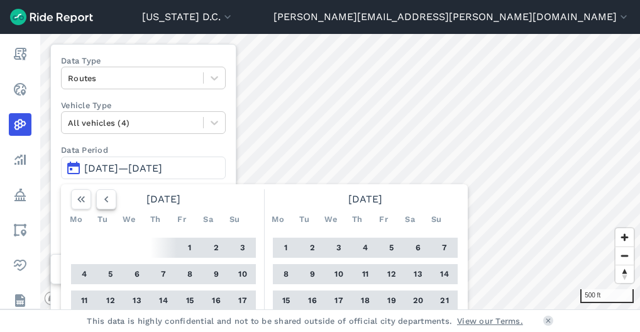
click at [104, 198] on use "button" at bounding box center [106, 199] width 4 height 6
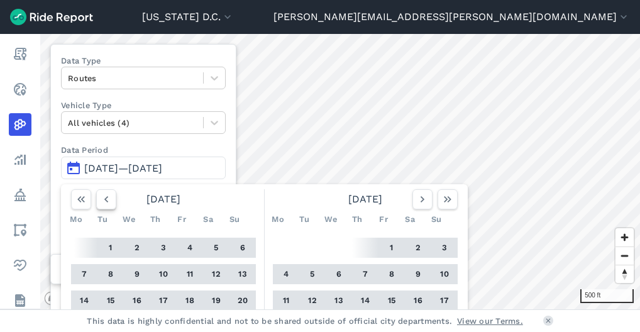
click at [104, 198] on use "button" at bounding box center [106, 199] width 4 height 6
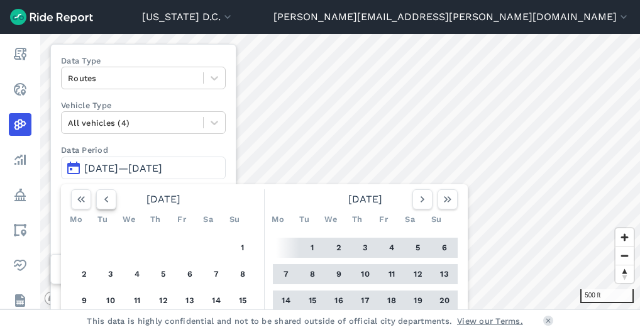
click at [104, 198] on use "button" at bounding box center [106, 199] width 4 height 6
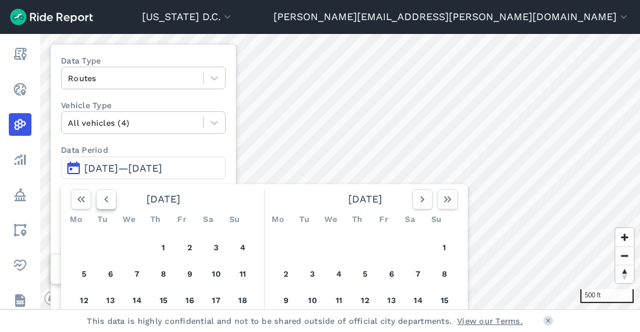
click at [106, 198] on use "button" at bounding box center [106, 199] width 4 height 6
click at [246, 133] on div "500 ft Data Type Routes Vehicle Type All vehicles (4) Data Period [DATE]—[DATE]…" at bounding box center [340, 172] width 600 height 276
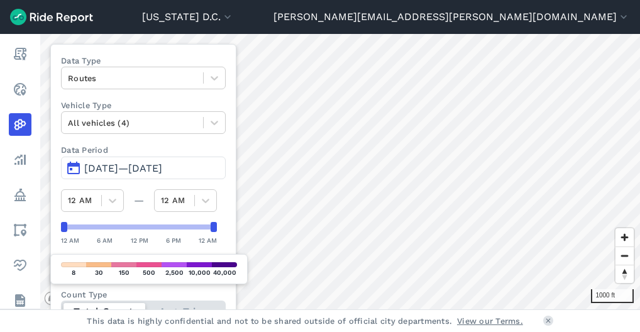
click at [162, 169] on span "[DATE]—[DATE]" at bounding box center [123, 168] width 78 height 12
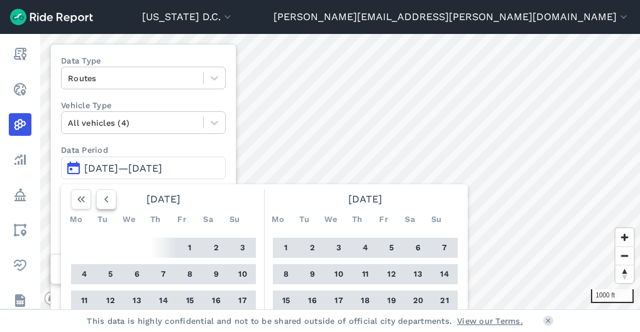
click at [104, 196] on icon "button" at bounding box center [106, 199] width 13 height 13
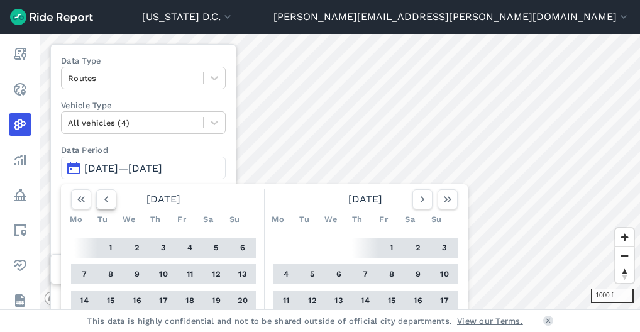
click at [104, 196] on icon "button" at bounding box center [106, 199] width 13 height 13
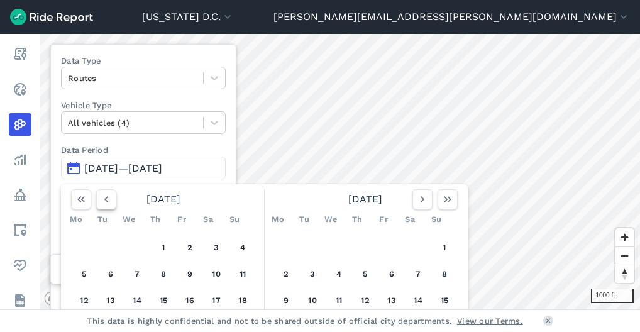
click at [104, 196] on icon "button" at bounding box center [106, 199] width 13 height 13
click at [102, 201] on icon "button" at bounding box center [106, 199] width 13 height 13
click at [214, 298] on button "15" at bounding box center [216, 301] width 20 height 20
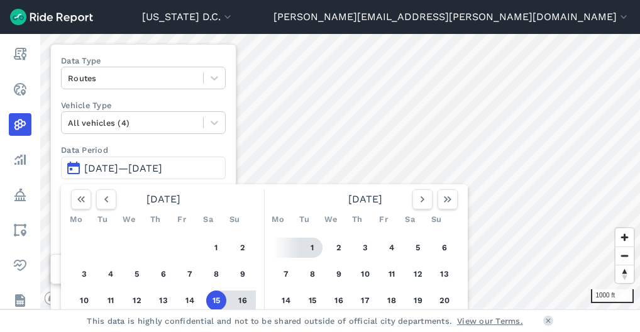
click at [312, 253] on button "1" at bounding box center [313, 248] width 20 height 20
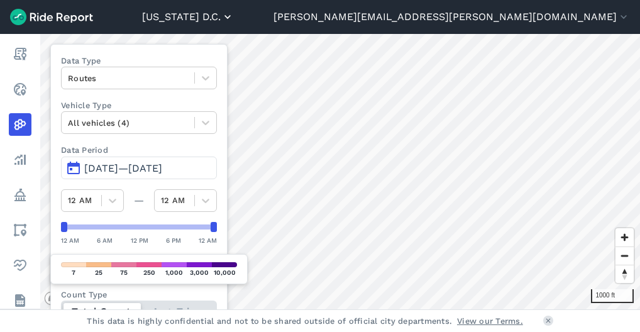
click at [234, 16] on icon "button" at bounding box center [227, 17] width 13 height 13
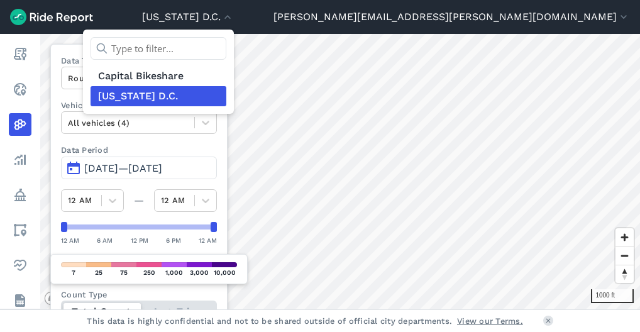
click at [333, 19] on div at bounding box center [320, 166] width 640 height 332
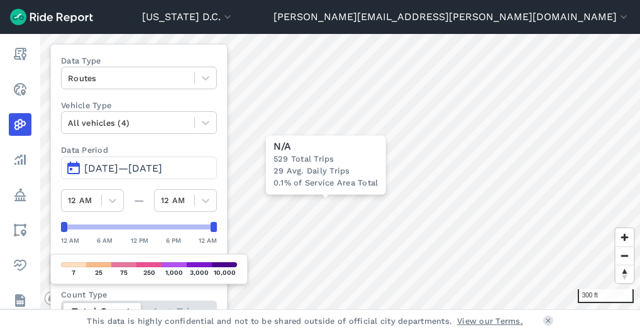
click at [123, 167] on span "[DATE]—[DATE]" at bounding box center [123, 168] width 78 height 12
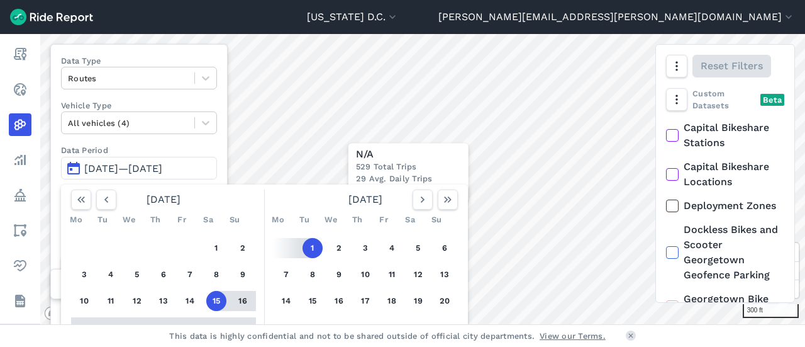
click at [214, 320] on button "22" at bounding box center [216, 327] width 20 height 20
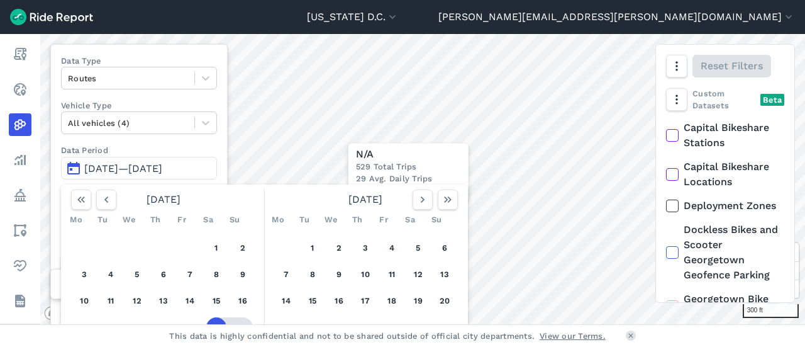
click at [242, 323] on button "23" at bounding box center [243, 327] width 20 height 20
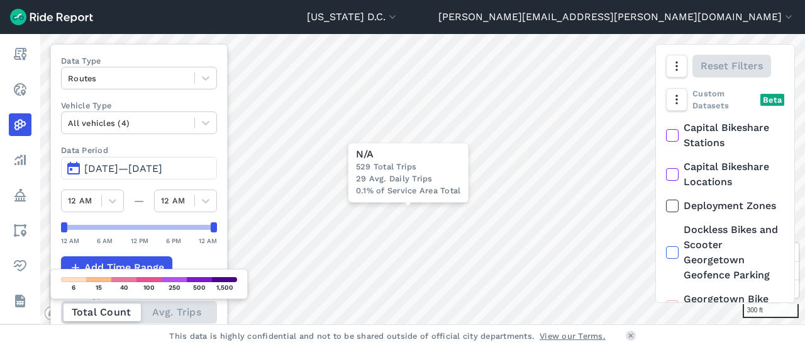
click at [162, 168] on span "[DATE]—[DATE]" at bounding box center [123, 168] width 78 height 12
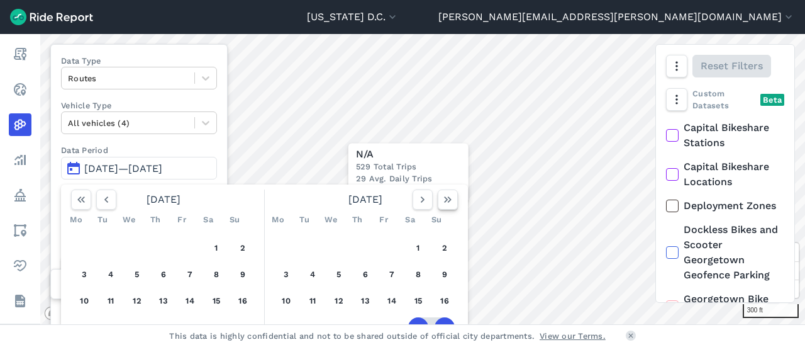
click at [447, 202] on icon "button" at bounding box center [448, 199] width 13 height 13
click at [109, 198] on icon "button" at bounding box center [106, 199] width 13 height 13
click at [109, 193] on icon "button" at bounding box center [106, 199] width 13 height 13
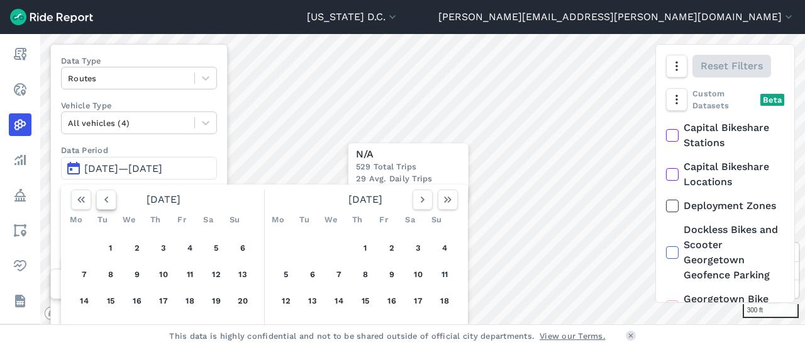
click at [109, 193] on icon "button" at bounding box center [106, 199] width 13 height 13
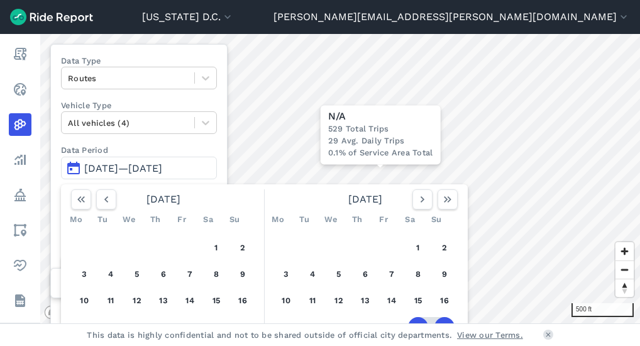
click at [162, 162] on span "[DATE]—[DATE]" at bounding box center [123, 168] width 78 height 12
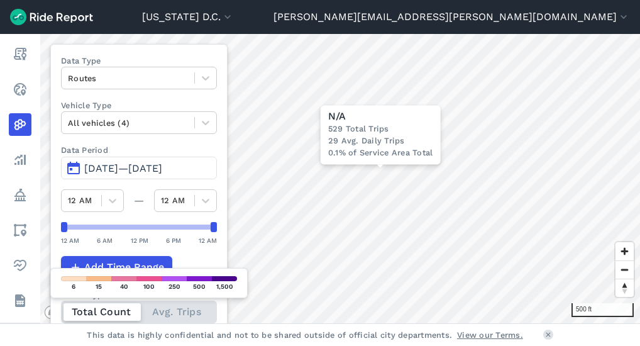
click at [162, 167] on span "[DATE]—[DATE]" at bounding box center [123, 168] width 78 height 12
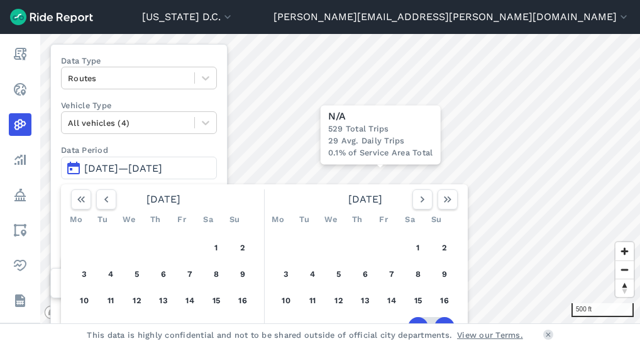
click at [162, 167] on span "[DATE]—[DATE]" at bounding box center [123, 168] width 78 height 12
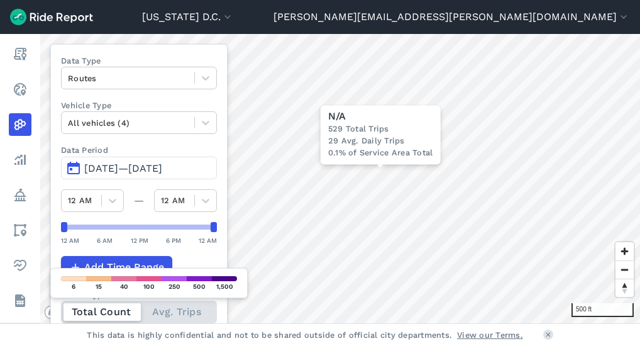
click at [162, 167] on span "[DATE]—[DATE]" at bounding box center [123, 168] width 78 height 12
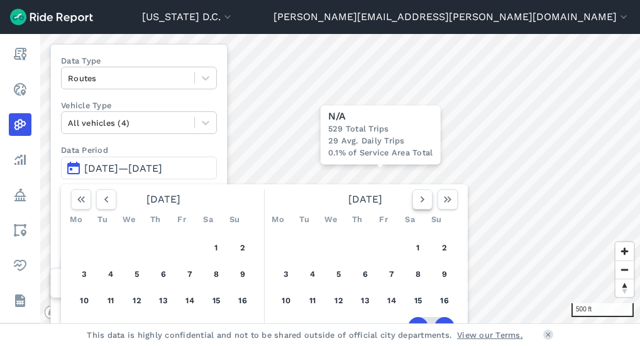
click at [415, 201] on button "button" at bounding box center [423, 199] width 20 height 20
click at [245, 319] on button "23" at bounding box center [243, 327] width 20 height 20
click at [218, 321] on button "22" at bounding box center [216, 327] width 20 height 20
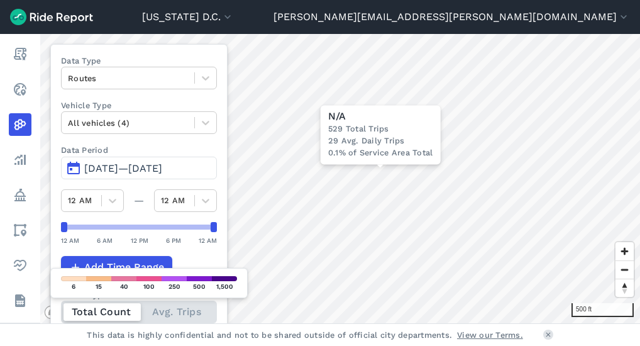
click at [162, 169] on span "[DATE]—[DATE]" at bounding box center [123, 168] width 78 height 12
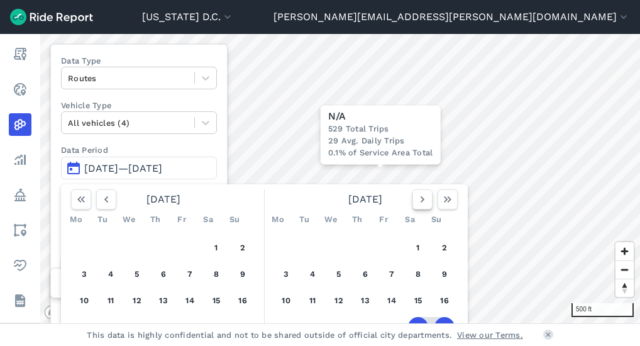
click at [424, 196] on icon "button" at bounding box center [422, 199] width 13 height 13
click at [309, 246] on button "1" at bounding box center [313, 248] width 20 height 20
click at [162, 170] on span "[DATE]—[DATE]" at bounding box center [123, 168] width 78 height 12
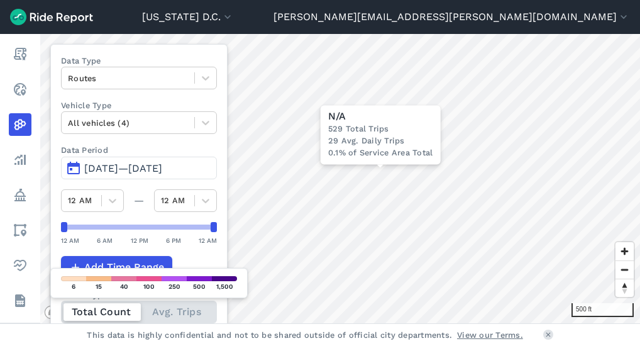
click at [162, 170] on span "[DATE]—[DATE]" at bounding box center [123, 168] width 78 height 12
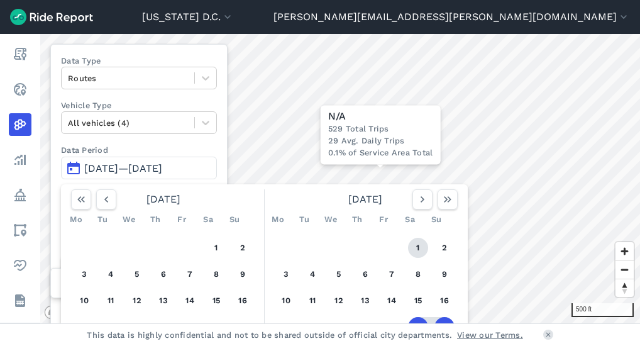
click at [409, 250] on button "1" at bounding box center [418, 248] width 20 height 20
click at [419, 243] on button "1" at bounding box center [418, 248] width 20 height 20
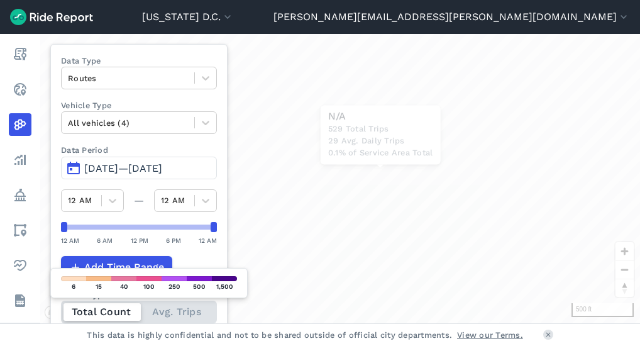
click at [162, 169] on span "[DATE]—[DATE]" at bounding box center [123, 168] width 78 height 12
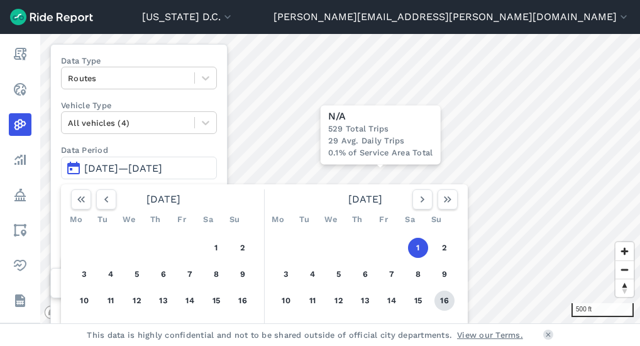
click at [445, 301] on button "16" at bounding box center [445, 301] width 20 height 20
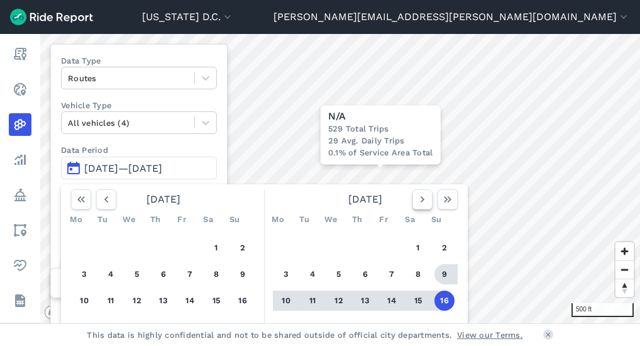
click at [421, 200] on use "button" at bounding box center [423, 199] width 4 height 6
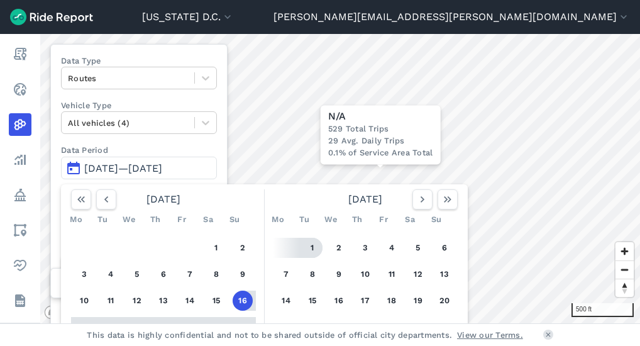
click at [316, 245] on button "1" at bounding box center [313, 248] width 20 height 20
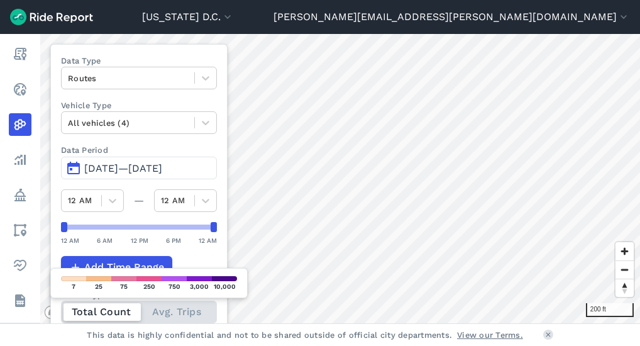
click at [404, 344] on div "[US_STATE] D.C. Capital Bikeshare [US_STATE][GEOGRAPHIC_DATA] [PERSON_NAME][EMA…" at bounding box center [320, 173] width 640 height 346
click at [393, 346] on html "[US_STATE] D.C. Capital Bikeshare [US_STATE][GEOGRAPHIC_DATA] [PERSON_NAME][EMA…" at bounding box center [320, 173] width 640 height 346
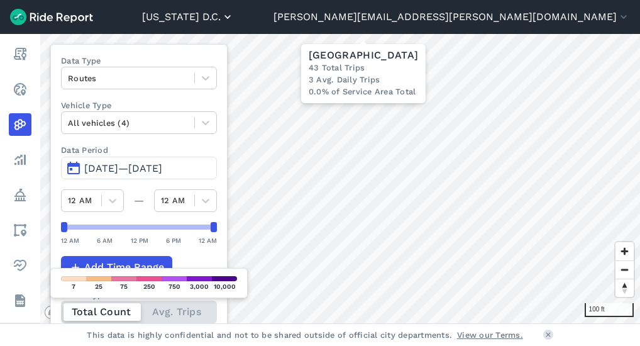
click at [391, 22] on div "[US_STATE] D.C. Capital Bikeshare [US_STATE][GEOGRAPHIC_DATA][PERSON_NAME][EMAI…" at bounding box center [320, 173] width 640 height 346
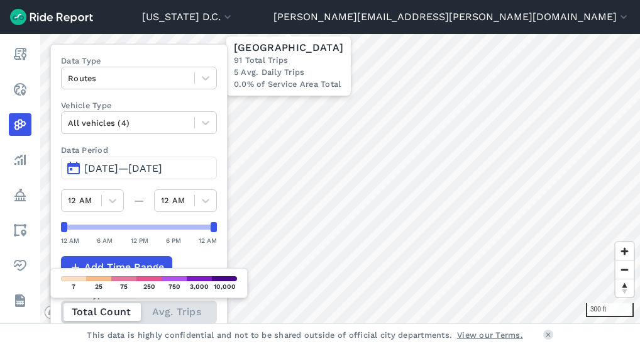
click at [284, 91] on div "300 ft × [GEOGRAPHIC_DATA] Northeast 91 Total Trips 5 Avg. Daily Trips 0.0% of …" at bounding box center [340, 178] width 600 height 289
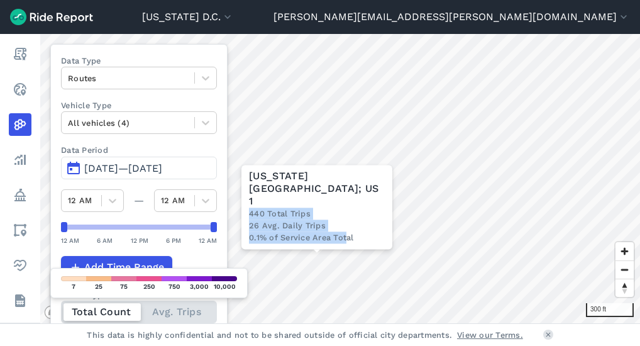
drag, startPoint x: 250, startPoint y: 212, endPoint x: 348, endPoint y: 240, distance: 102.0
click at [348, 240] on div "[US_STATE][GEOGRAPHIC_DATA]; US 1 440 Total Trips 26 Avg. Daily Trips 0.1% of S…" at bounding box center [317, 207] width 151 height 84
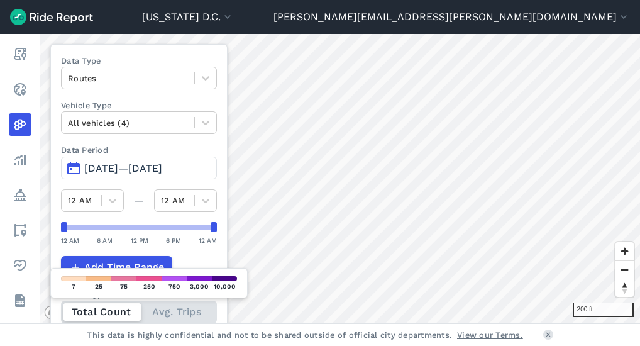
click at [471, 0] on html "[US_STATE] D.C. Capital Bikeshare [US_STATE][GEOGRAPHIC_DATA][PERSON_NAME][EMAI…" at bounding box center [320, 173] width 640 height 346
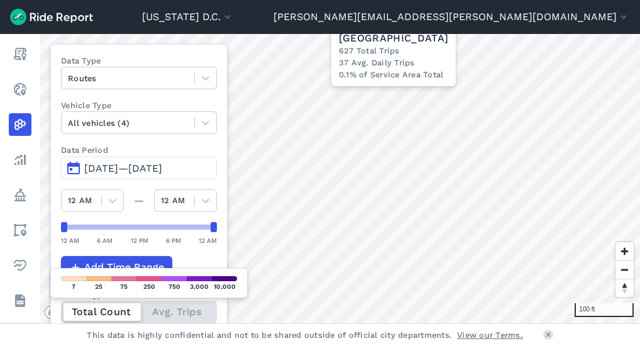
click at [376, 35] on div "100 ft × H Street Northeast 627 Total Trips 37 Avg. Daily Trips 0.1% of Service…" at bounding box center [340, 178] width 600 height 289
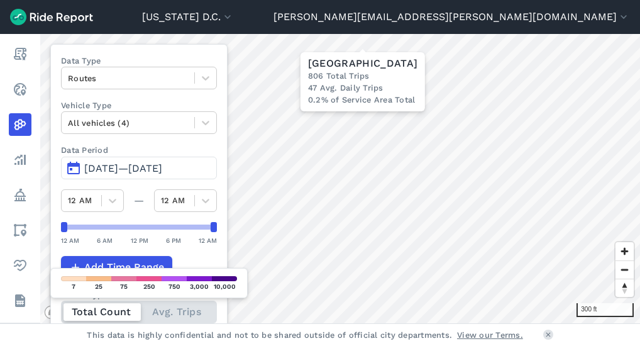
click at [336, 65] on div "300 ft × [GEOGRAPHIC_DATA] Northeast 806 Total Trips 47 Avg. Daily Trips 0.2% o…" at bounding box center [340, 178] width 600 height 289
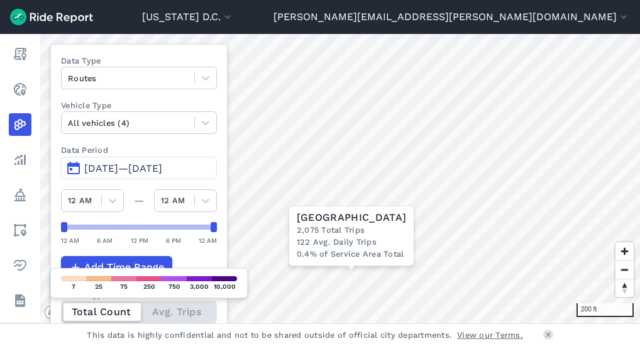
click at [367, 16] on div "[US_STATE] D.C. Capital Bikeshare [US_STATE][GEOGRAPHIC_DATA] [PERSON_NAME][EMA…" at bounding box center [320, 173] width 640 height 346
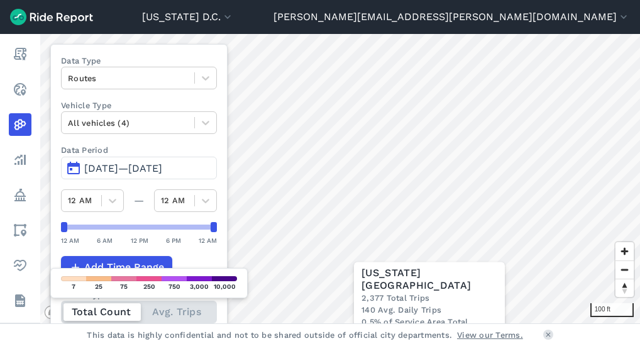
click at [486, 327] on div "[US_STATE] D.C. Capital Bikeshare [US_STATE][GEOGRAPHIC_DATA] [PERSON_NAME][EMA…" at bounding box center [320, 173] width 640 height 346
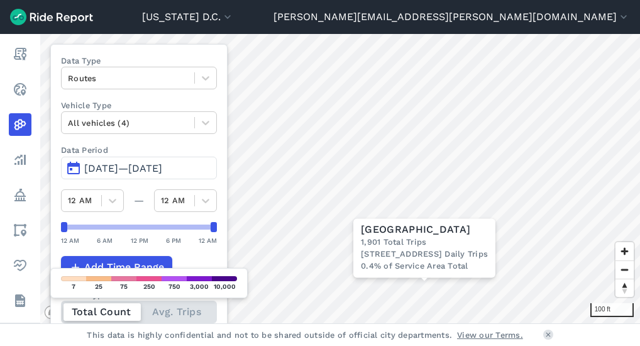
click at [445, 280] on div "100 ft × [GEOGRAPHIC_DATA] Total Trips 112 Avg. Daily Trips 0.4% of Service Are…" at bounding box center [340, 178] width 600 height 289
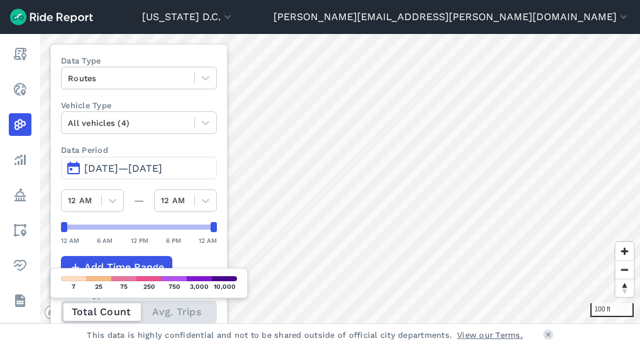
click at [333, 337] on div "[US_STATE] D.C. Capital Bikeshare [US_STATE][GEOGRAPHIC_DATA][PERSON_NAME][EMAI…" at bounding box center [320, 173] width 640 height 346
click at [356, 346] on html "[US_STATE] D.C. Capital Bikeshare [US_STATE][GEOGRAPHIC_DATA][PERSON_NAME][EMAI…" at bounding box center [320, 173] width 640 height 346
click at [387, 346] on html "[US_STATE] D.C. Capital Bikeshare [US_STATE][GEOGRAPHIC_DATA][PERSON_NAME][EMAI…" at bounding box center [320, 173] width 640 height 346
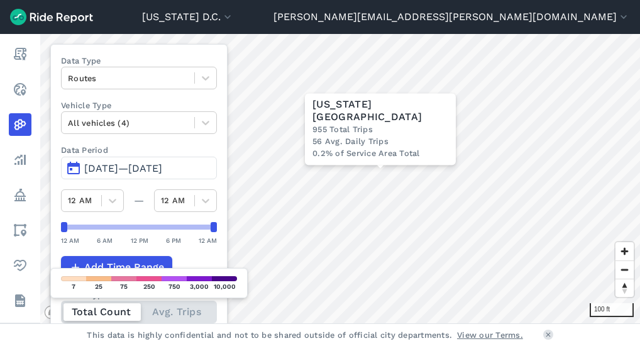
click at [181, 308] on div "Total Count Avg. Trips" at bounding box center [139, 312] width 156 height 23
click at [61, 308] on input "Count Type Total Count Avg. Trips" at bounding box center [61, 305] width 0 height 8
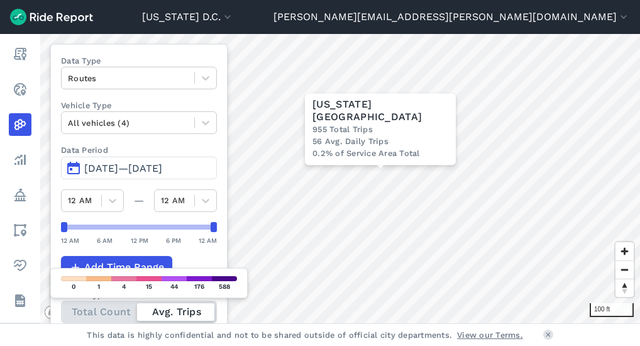
click at [126, 306] on div "Total Count Avg. Trips" at bounding box center [139, 312] width 156 height 23
click at [61, 306] on input "Count Type Total Count Avg. Trips" at bounding box center [61, 305] width 0 height 8
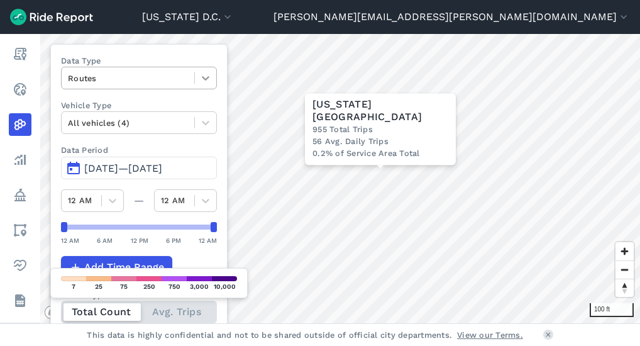
click at [206, 83] on icon at bounding box center [205, 78] width 13 height 13
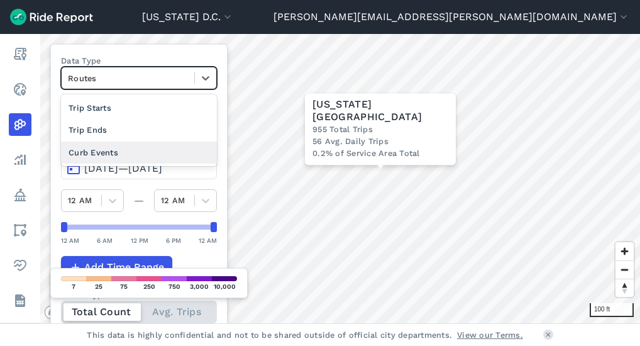
click at [158, 150] on div "Curb Events" at bounding box center [139, 153] width 156 height 22
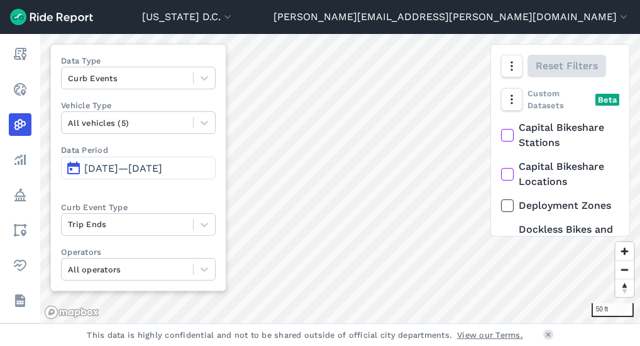
click at [506, 114] on div "50 ft Data Type Curb Events Vehicle Type All vehicles (5) Data Period [DATE]—[D…" at bounding box center [340, 178] width 600 height 289
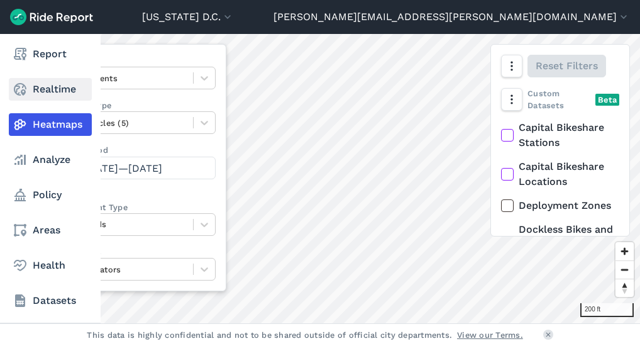
click at [30, 94] on link "Realtime" at bounding box center [50, 89] width 83 height 23
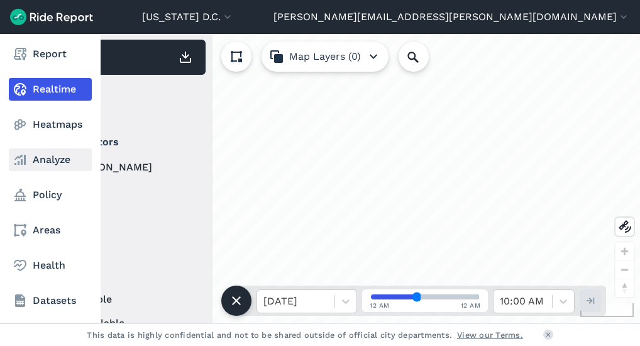
click at [30, 156] on link "Analyze" at bounding box center [50, 159] width 83 height 23
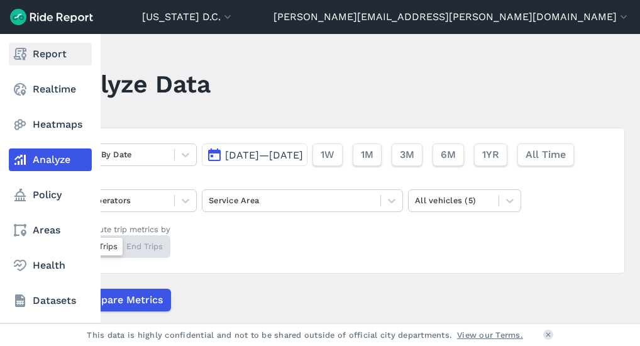
click at [60, 56] on link "Report" at bounding box center [50, 54] width 83 height 23
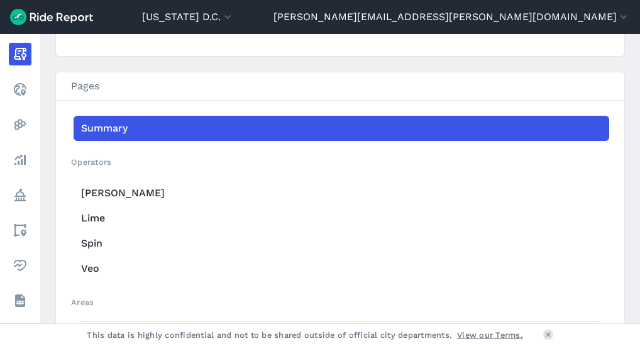
scroll to position [1006, 0]
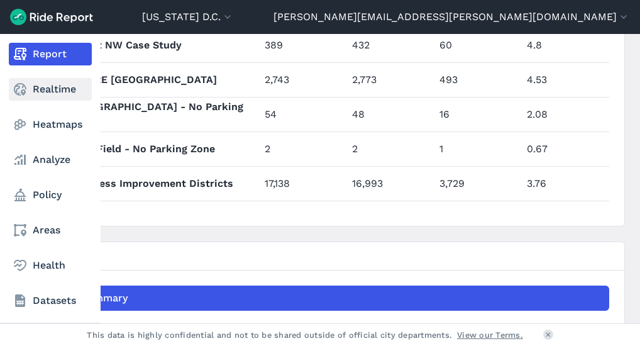
click at [23, 94] on use at bounding box center [20, 89] width 13 height 13
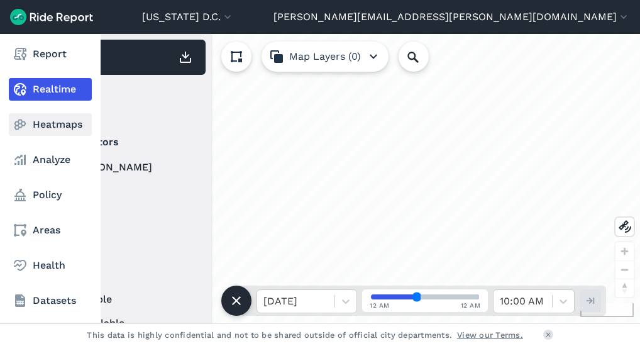
click at [65, 126] on link "Heatmaps" at bounding box center [50, 124] width 83 height 23
